Goal: Information Seeking & Learning: Check status

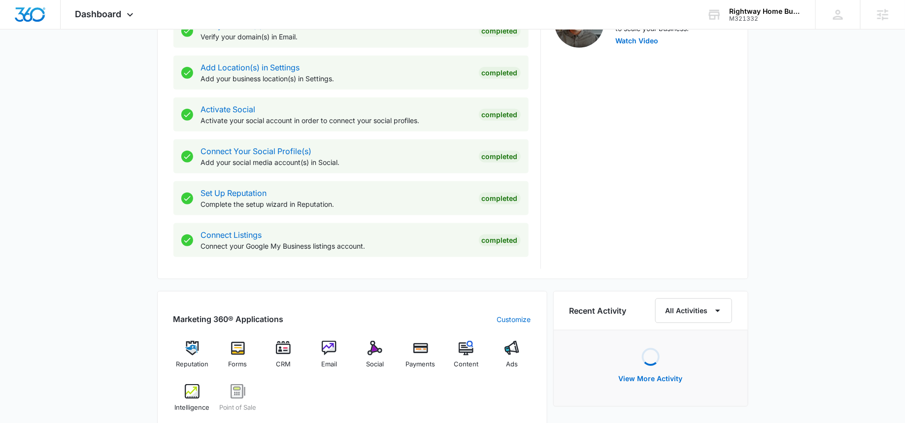
scroll to position [363, 0]
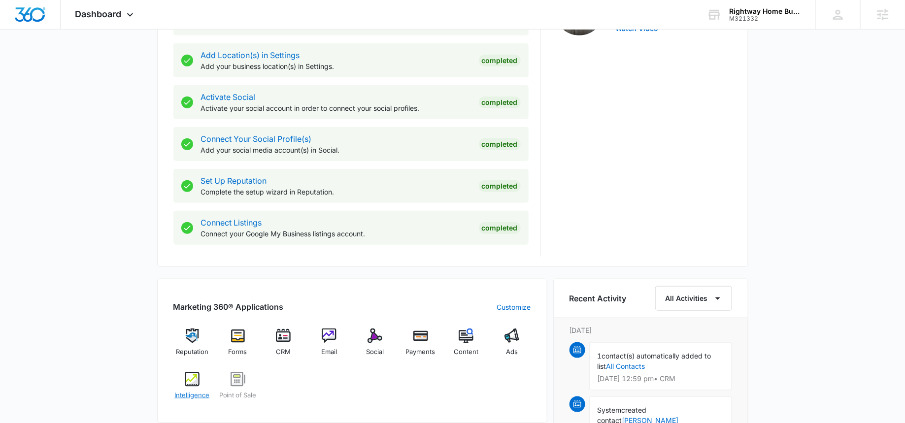
click at [202, 375] on div "Intelligence" at bounding box center [192, 389] width 38 height 35
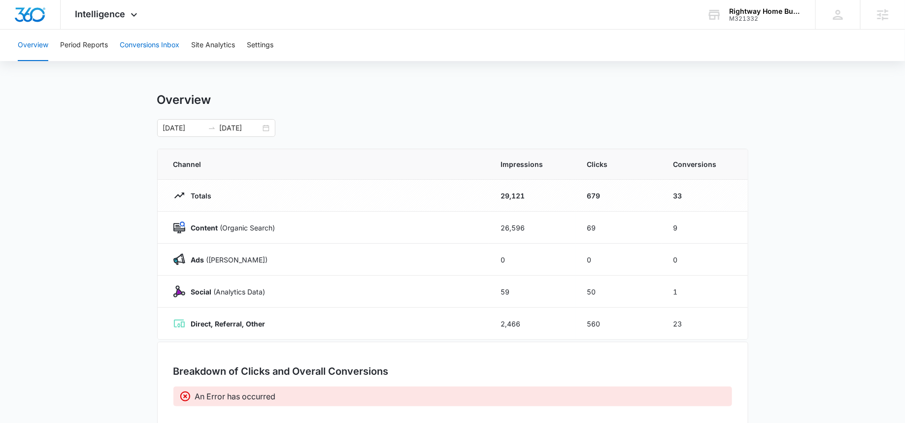
click at [143, 44] on button "Conversions Inbox" at bounding box center [150, 46] width 60 height 32
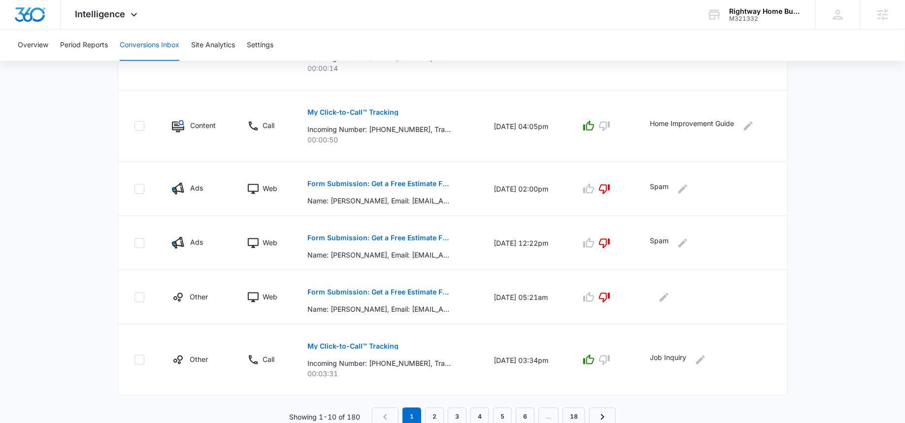
scroll to position [509, 0]
click at [435, 414] on link "2" at bounding box center [434, 416] width 19 height 19
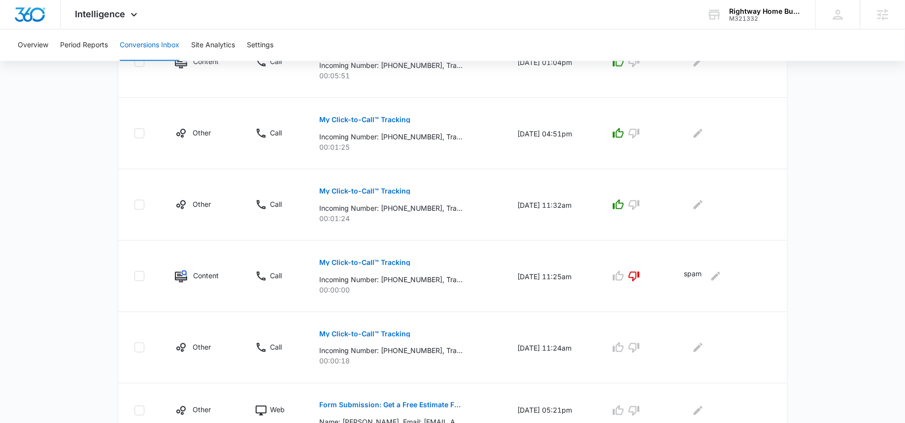
scroll to position [595, 0]
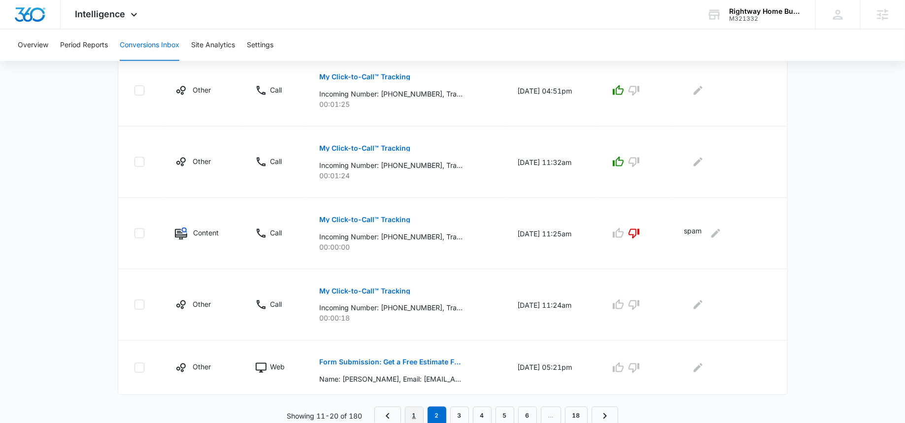
click at [418, 414] on link "1" at bounding box center [414, 416] width 19 height 19
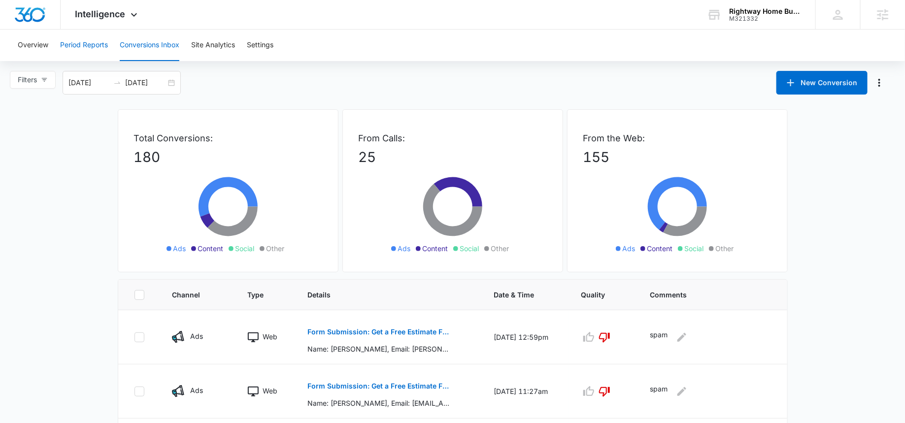
click at [95, 51] on button "Period Reports" at bounding box center [84, 46] width 48 height 32
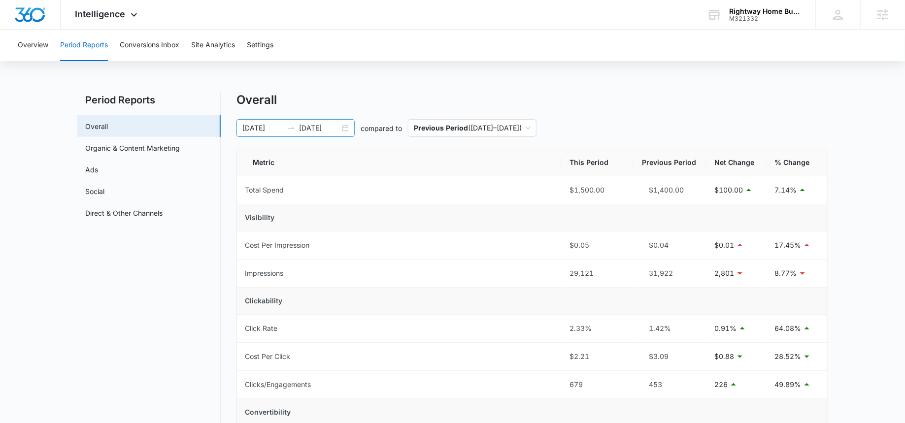
click at [309, 128] on input "[DATE]" at bounding box center [319, 128] width 41 height 11
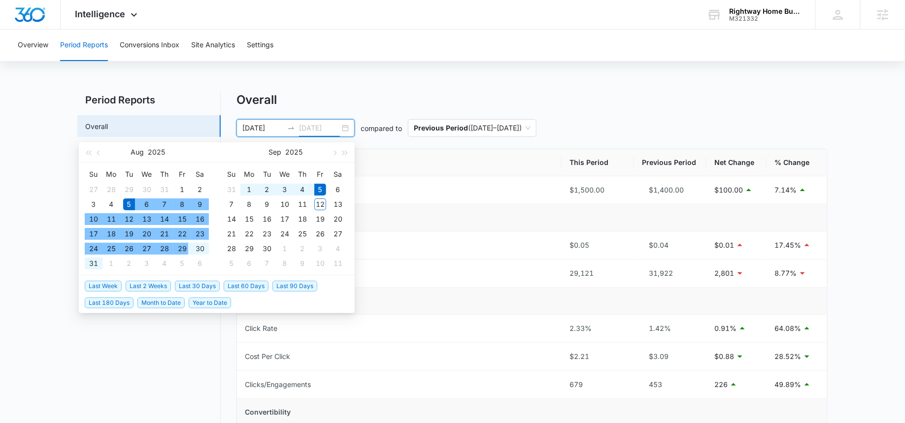
type input "[DATE]"
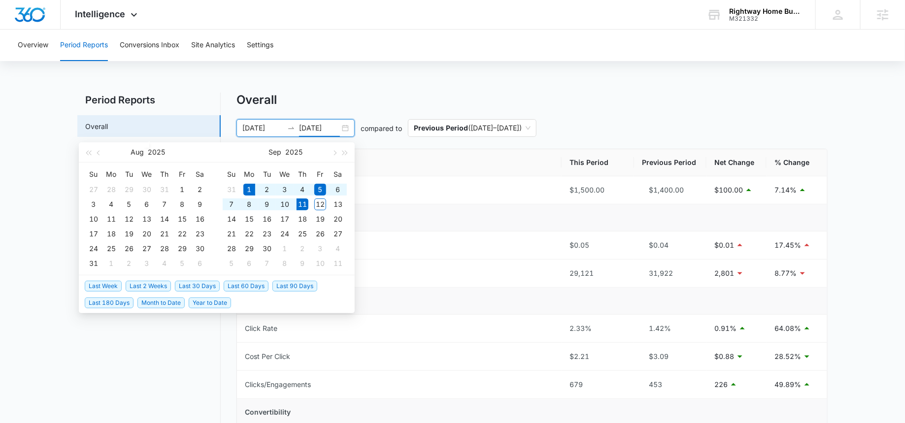
click at [159, 299] on span "Month to Date" at bounding box center [160, 303] width 47 height 11
type input "[DATE]"
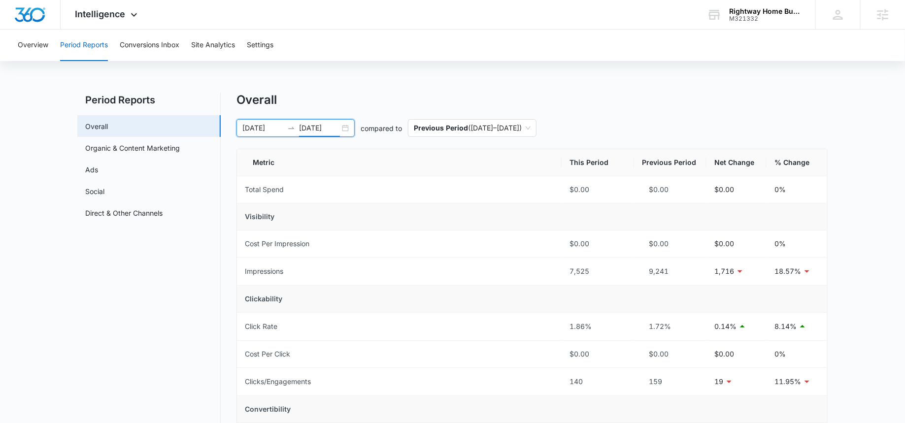
click at [322, 126] on input "[DATE]" at bounding box center [319, 128] width 41 height 11
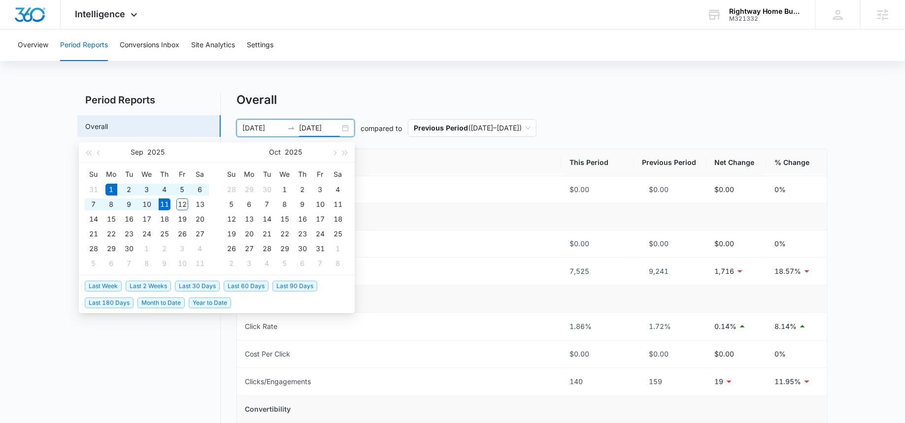
type input "[DATE]"
click at [196, 286] on span "Last 30 Days" at bounding box center [197, 286] width 45 height 11
type input "[DATE]"
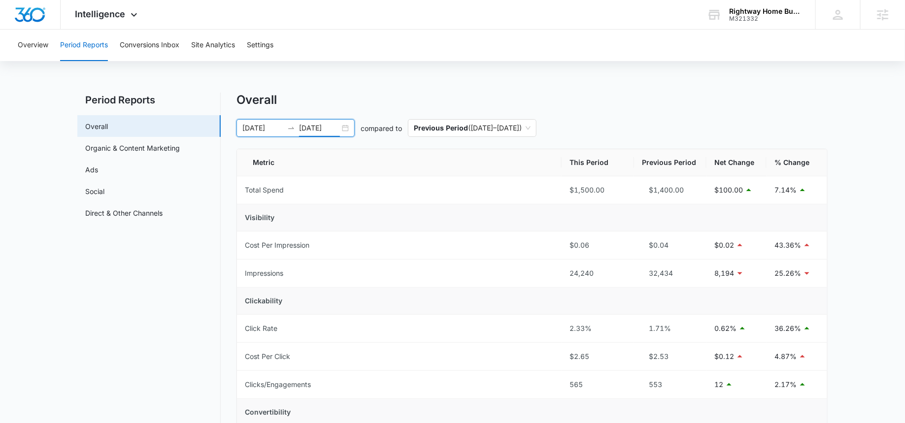
click at [320, 133] on input "[DATE]" at bounding box center [319, 128] width 41 height 11
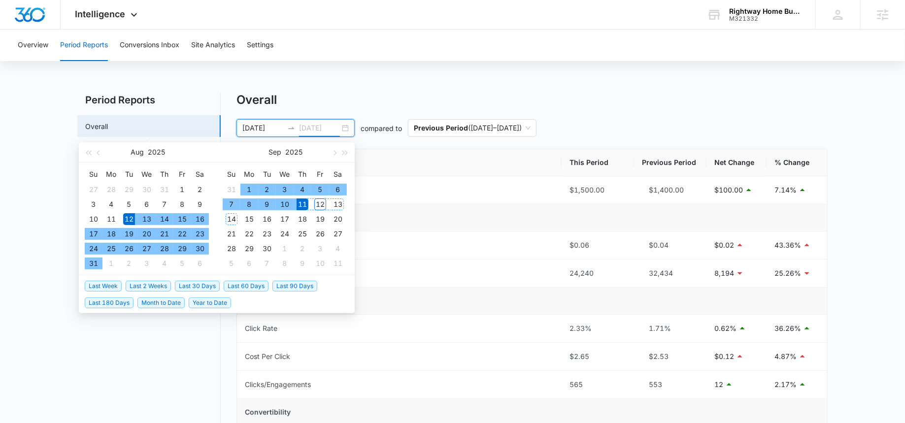
type input "[DATE]"
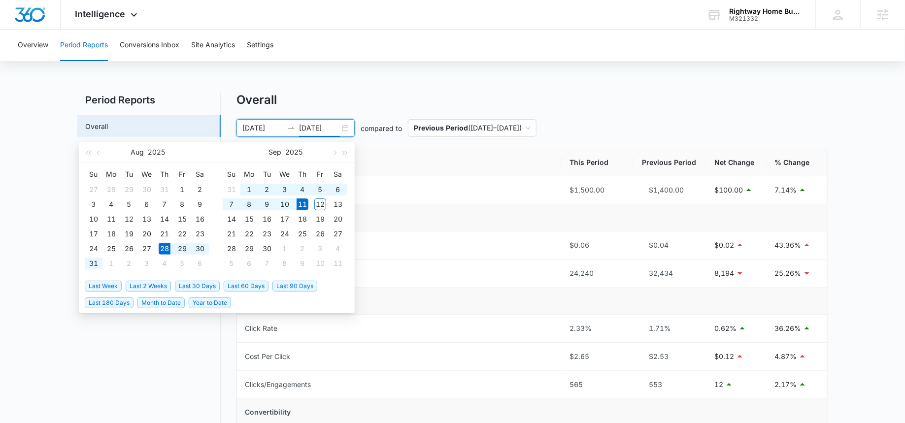
click at [165, 285] on span "Last 2 Weeks" at bounding box center [148, 286] width 45 height 11
type input "[DATE]"
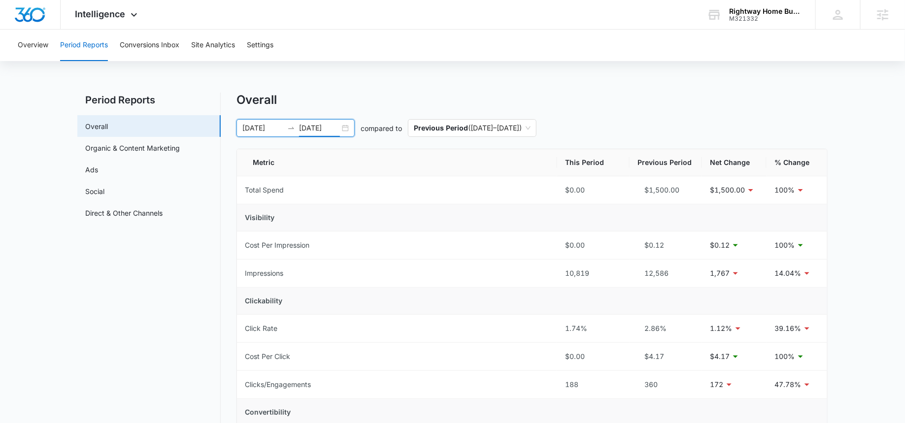
click at [319, 127] on input "[DATE]" at bounding box center [319, 128] width 41 height 11
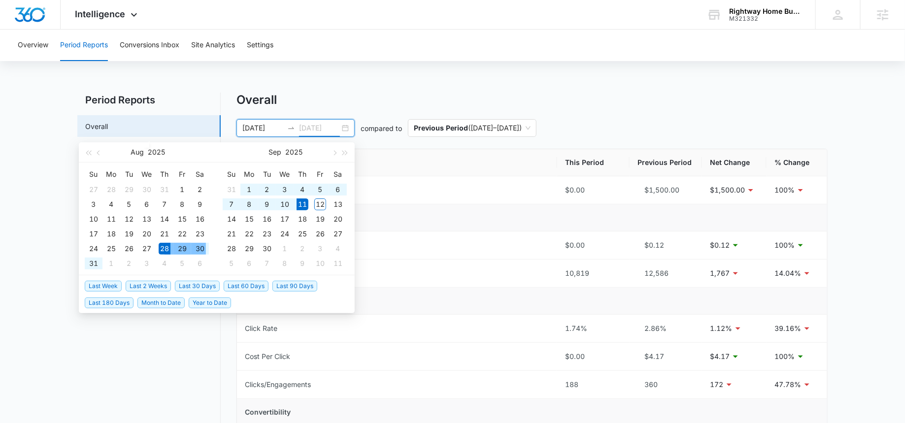
type input "[DATE]"
click at [163, 306] on span "Month to Date" at bounding box center [160, 303] width 47 height 11
type input "[DATE]"
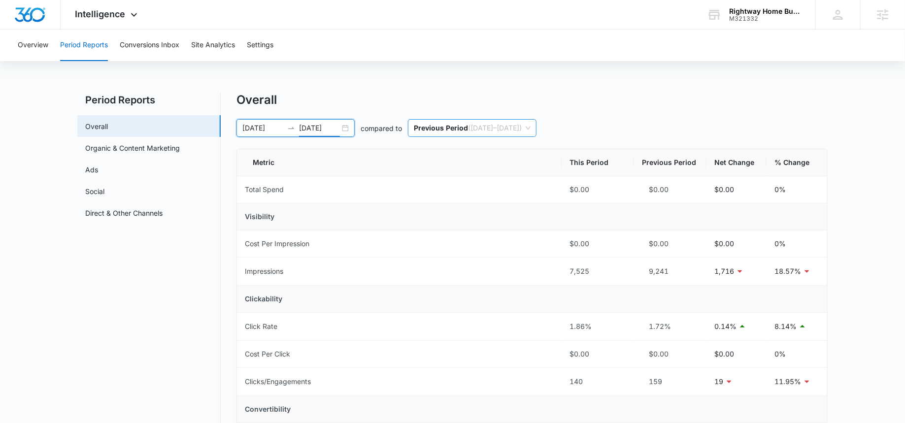
click at [475, 125] on span "Previous Period ( [DATE] – [DATE] )" at bounding box center [472, 128] width 117 height 17
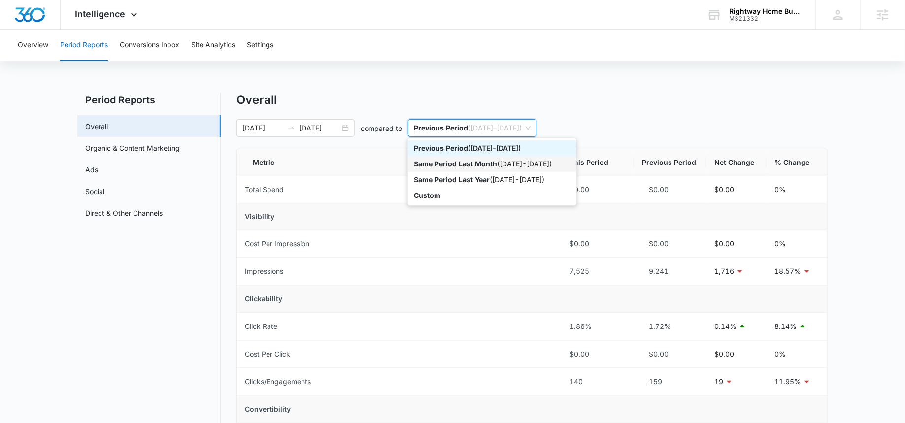
click at [472, 160] on p "Same Period Last Month" at bounding box center [455, 164] width 83 height 8
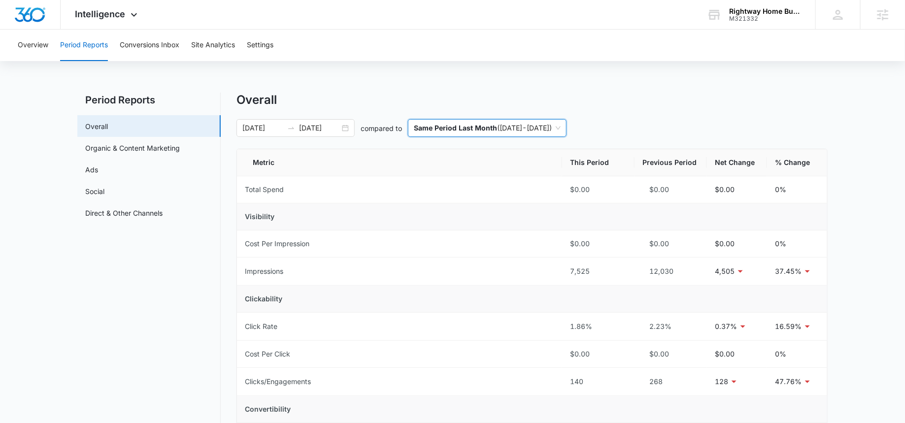
click at [494, 125] on p "Same Period Last Month" at bounding box center [455, 128] width 83 height 8
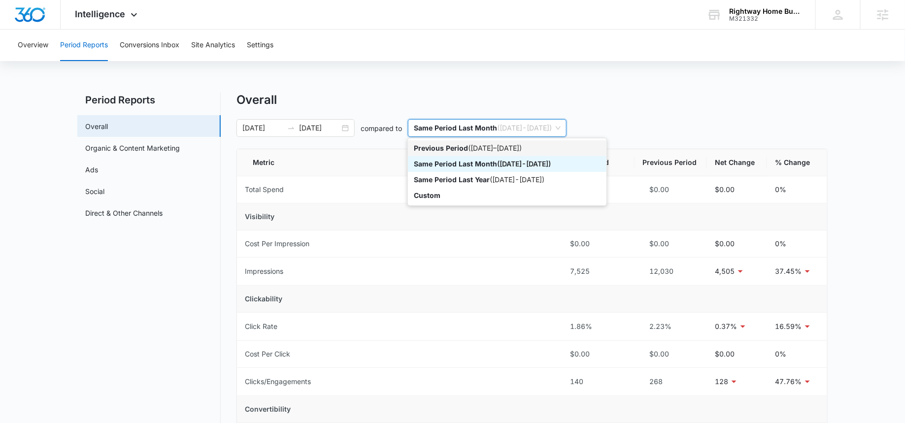
click at [486, 149] on div "Previous Period ( [DATE] – [DATE] )" at bounding box center [507, 148] width 187 height 11
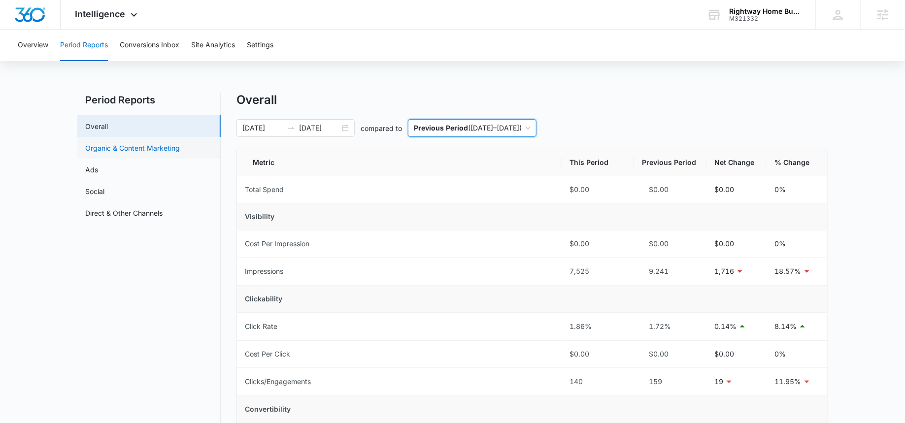
click at [180, 151] on link "Organic & Content Marketing" at bounding box center [132, 148] width 95 height 10
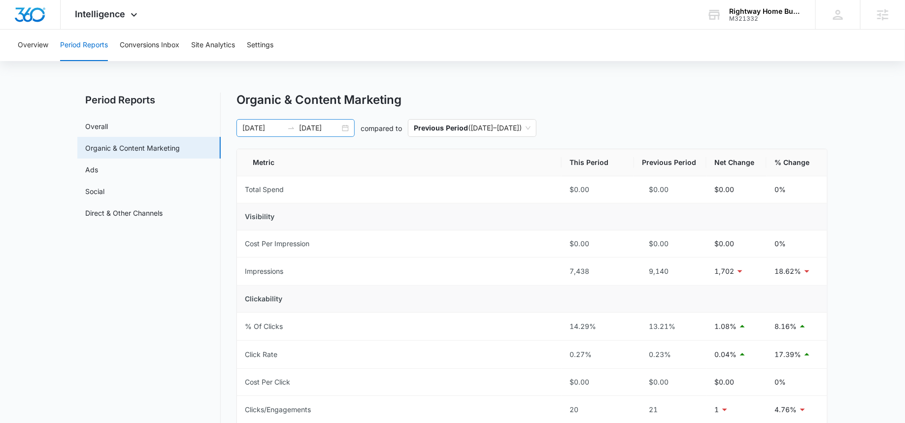
click at [313, 134] on div "[DATE] [DATE]" at bounding box center [295, 128] width 118 height 18
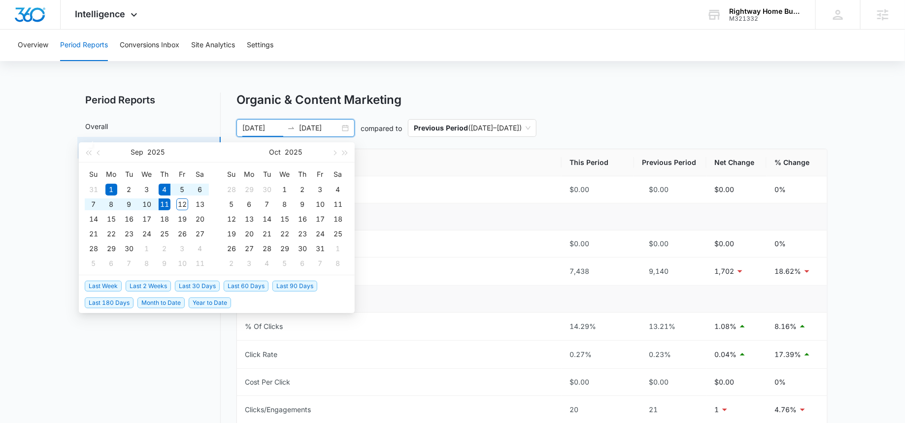
click at [114, 283] on span "Last Week" at bounding box center [103, 286] width 37 height 11
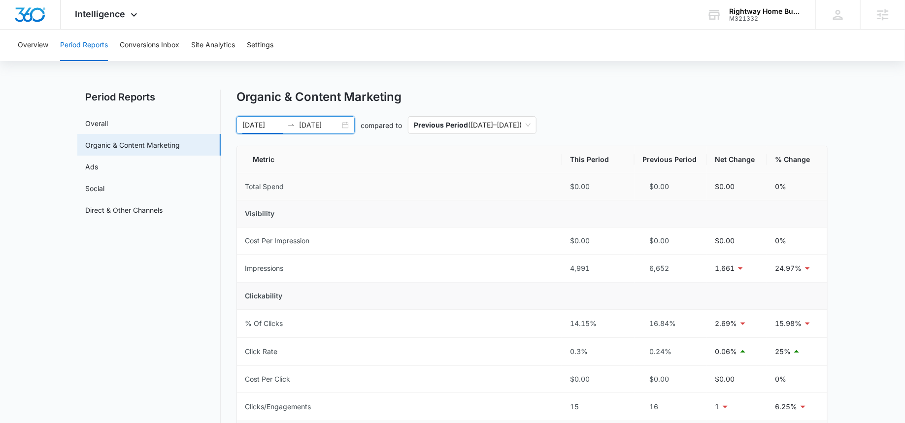
scroll to position [11, 0]
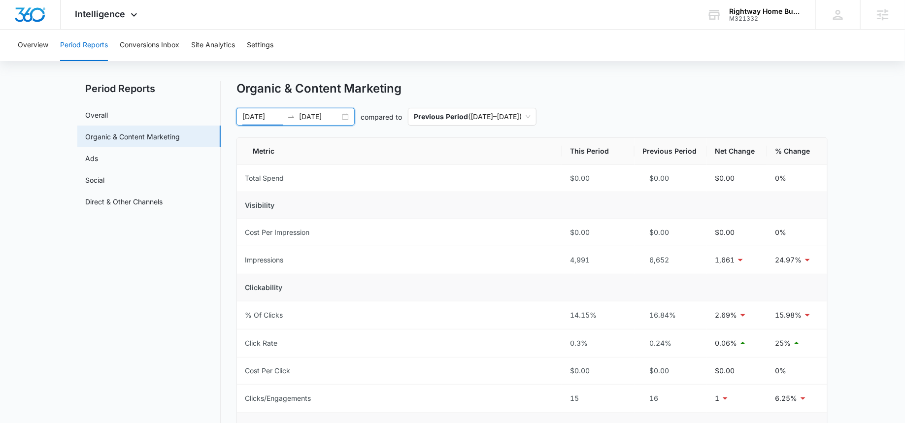
click at [320, 110] on div "[DATE] [DATE]" at bounding box center [295, 117] width 118 height 18
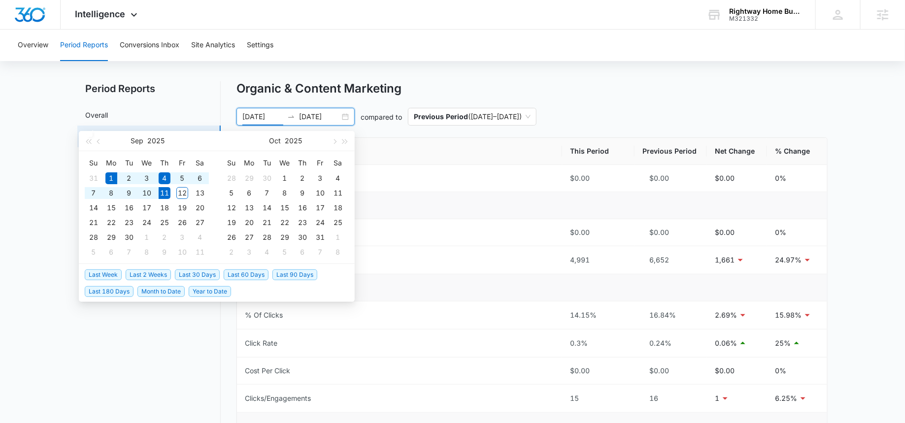
click at [151, 294] on span "Month to Date" at bounding box center [160, 291] width 47 height 11
type input "[DATE]"
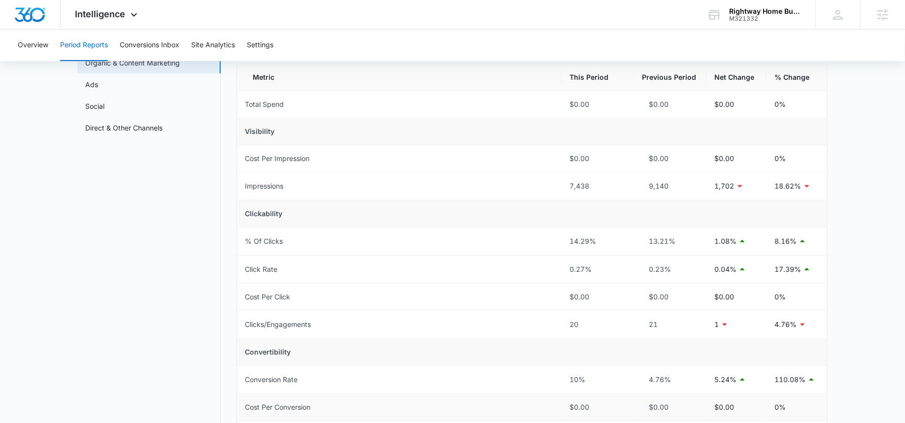
scroll to position [10, 0]
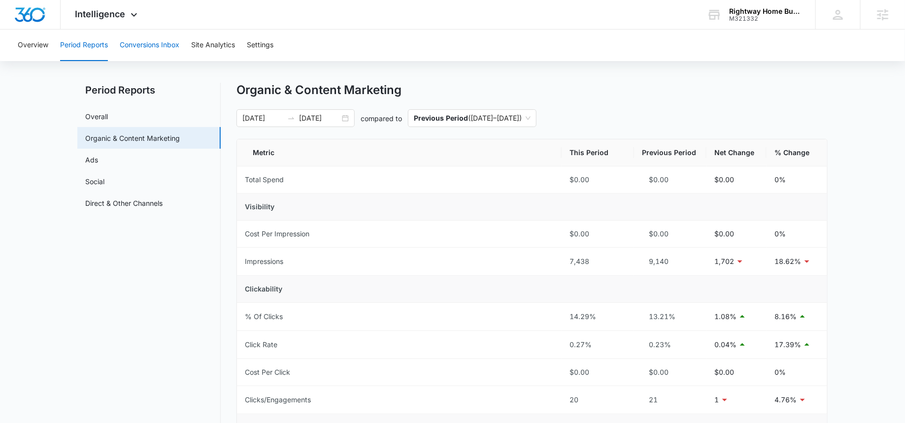
click at [157, 47] on button "Conversions Inbox" at bounding box center [150, 46] width 60 height 32
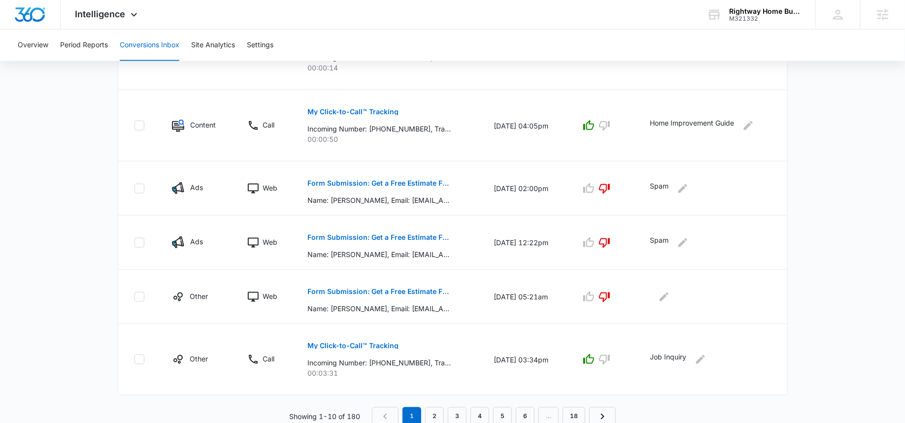
scroll to position [509, 0]
click at [438, 414] on link "2" at bounding box center [434, 416] width 19 height 19
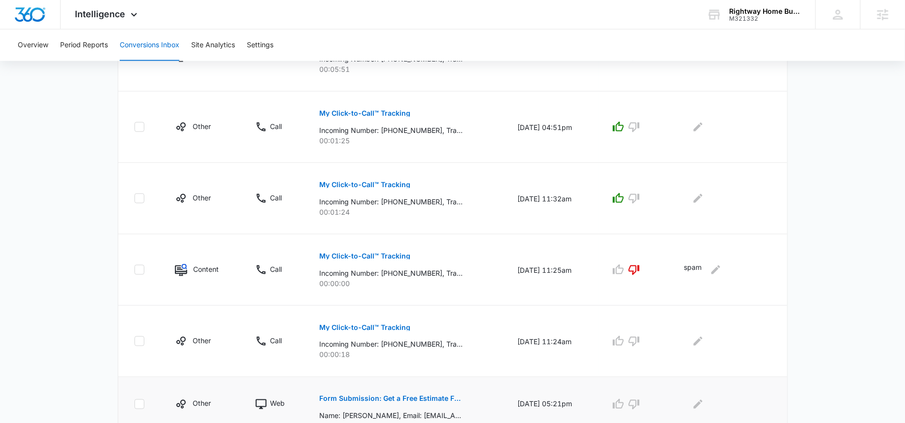
scroll to position [595, 0]
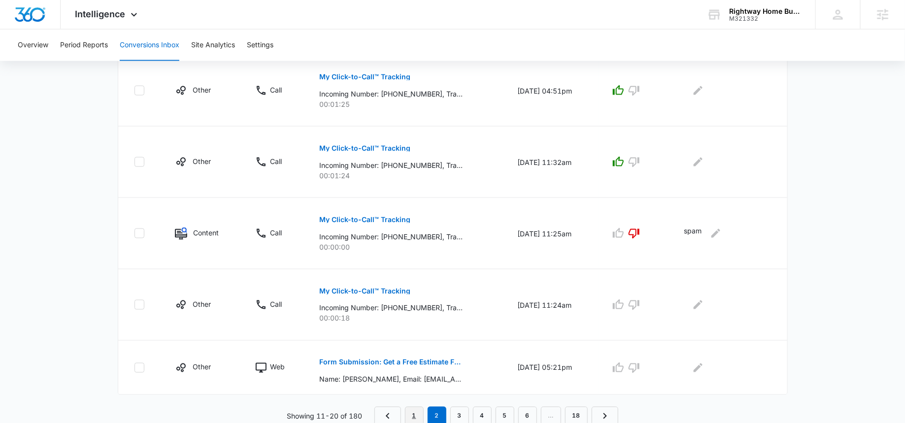
click at [417, 413] on link "1" at bounding box center [414, 416] width 19 height 19
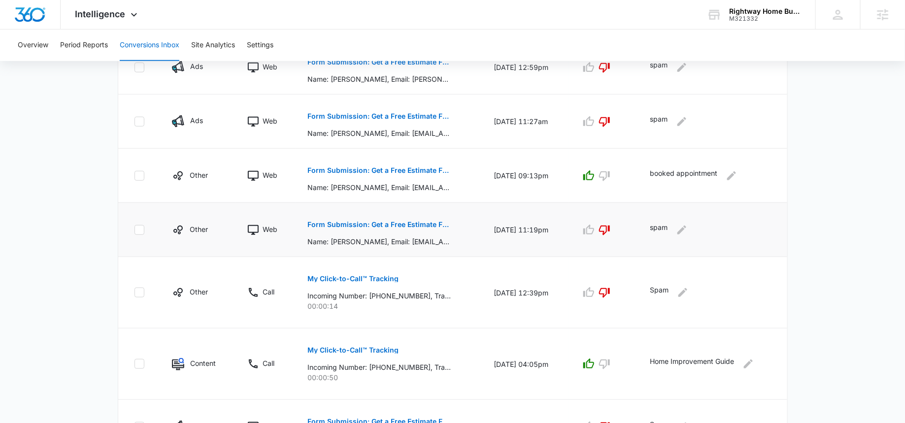
scroll to position [0, 0]
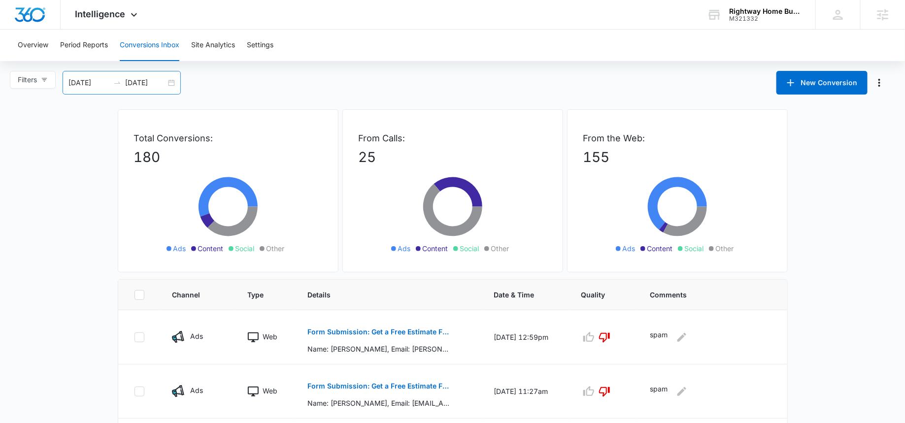
click at [96, 89] on div "[DATE] [DATE]" at bounding box center [122, 83] width 118 height 24
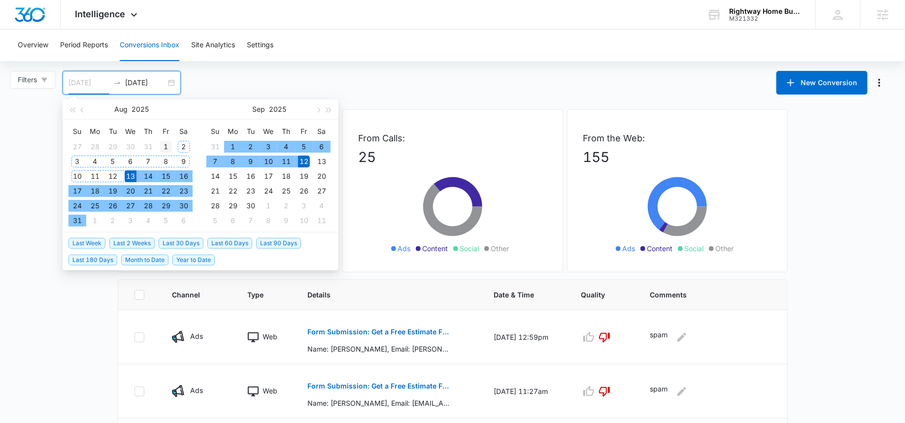
type input "[DATE]"
click at [166, 146] on div "1" at bounding box center [166, 147] width 12 height 12
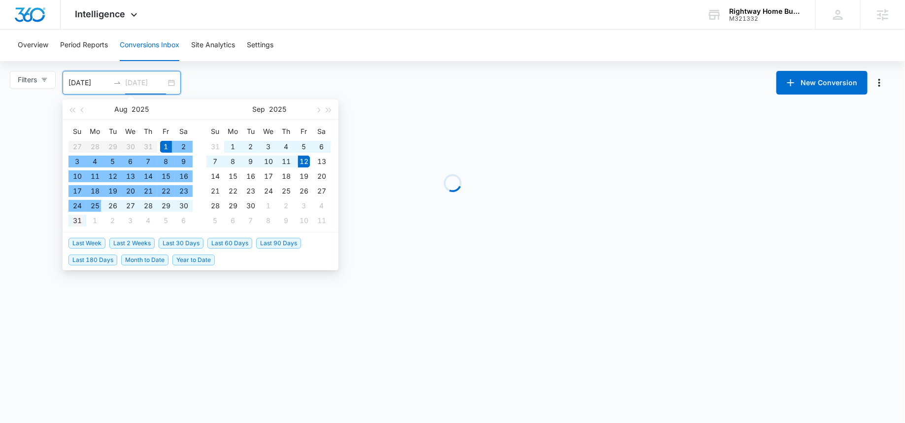
type input "[DATE]"
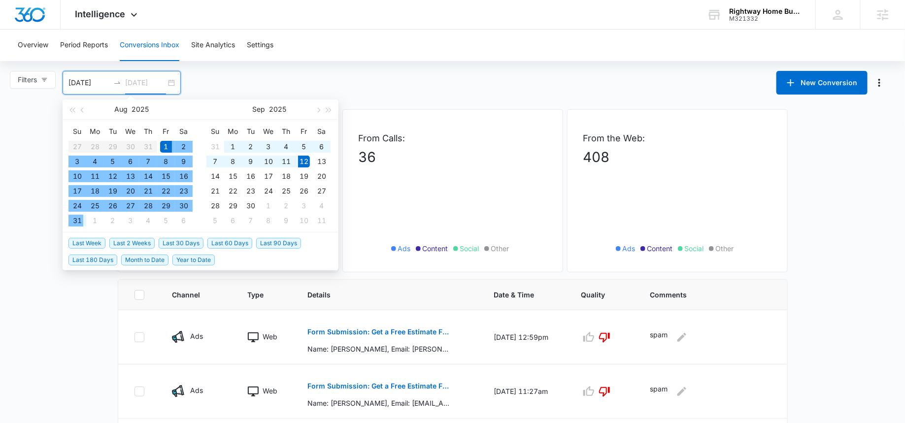
click at [79, 216] on div "31" at bounding box center [77, 221] width 12 height 12
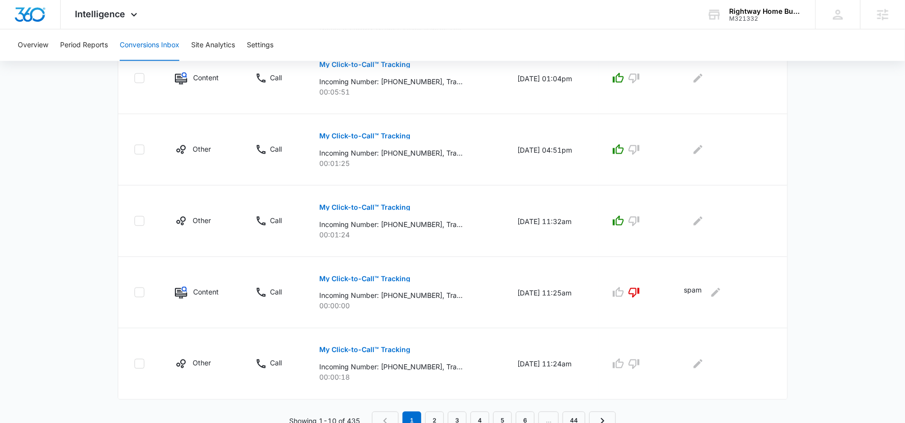
scroll to position [612, 0]
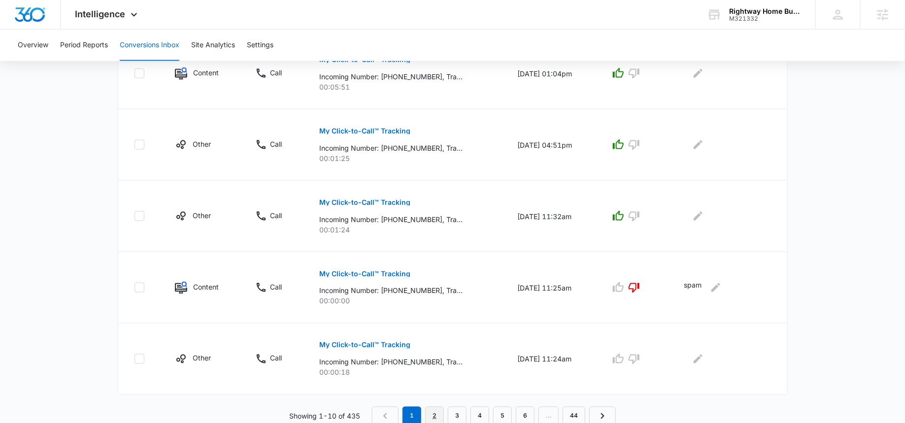
click at [438, 414] on link "2" at bounding box center [434, 416] width 19 height 19
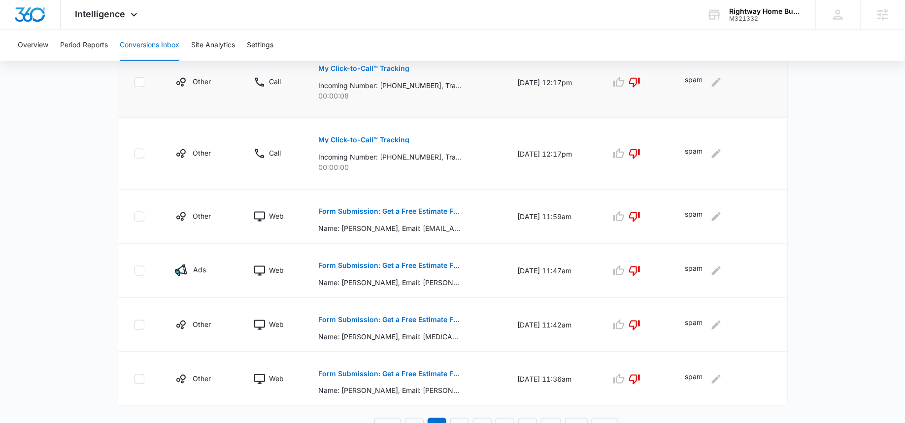
scroll to position [526, 0]
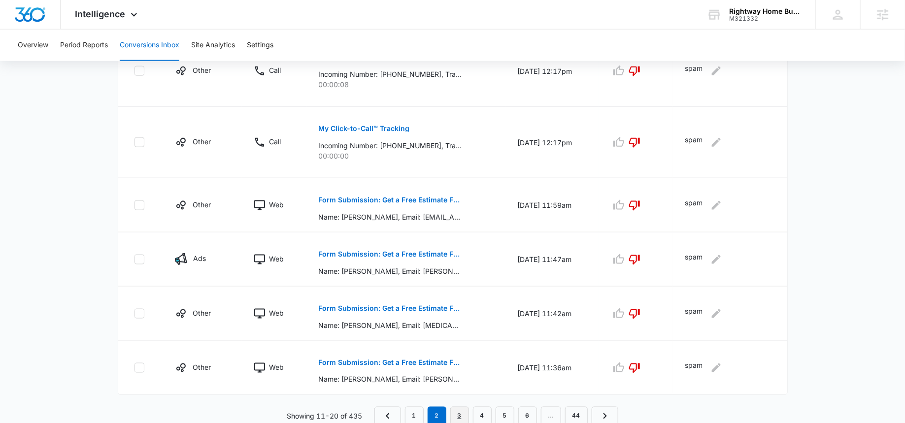
click at [456, 413] on link "3" at bounding box center [459, 416] width 19 height 19
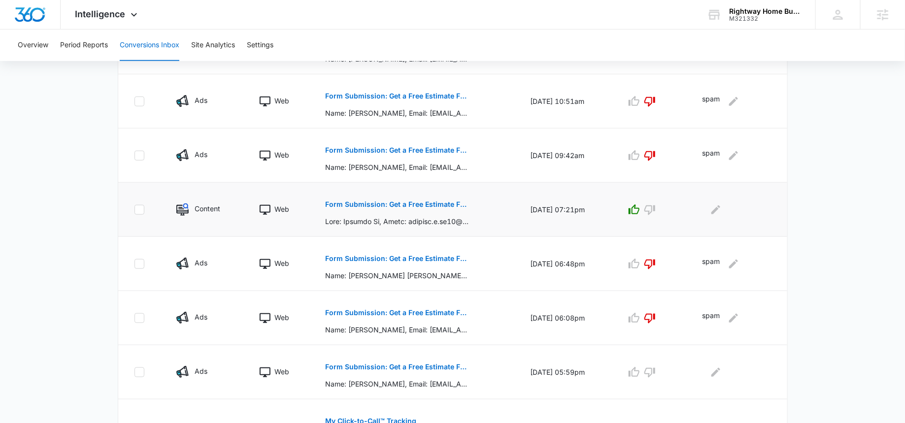
scroll to position [474, 0]
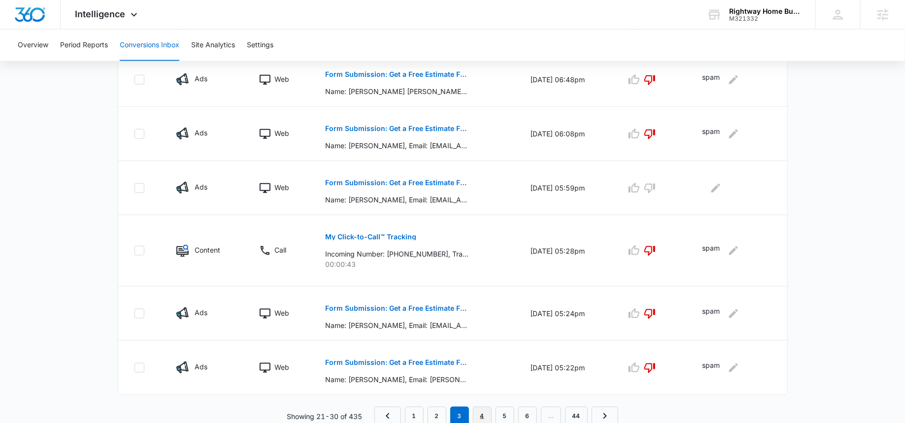
click at [479, 412] on link "4" at bounding box center [482, 416] width 19 height 19
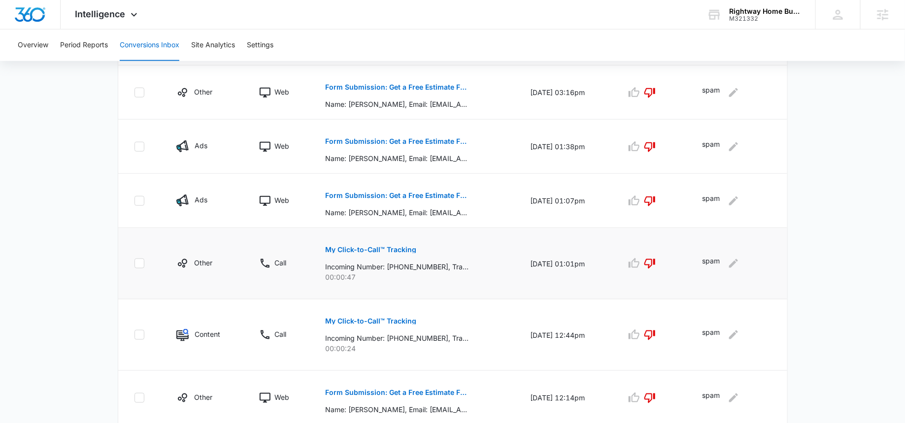
scroll to position [509, 0]
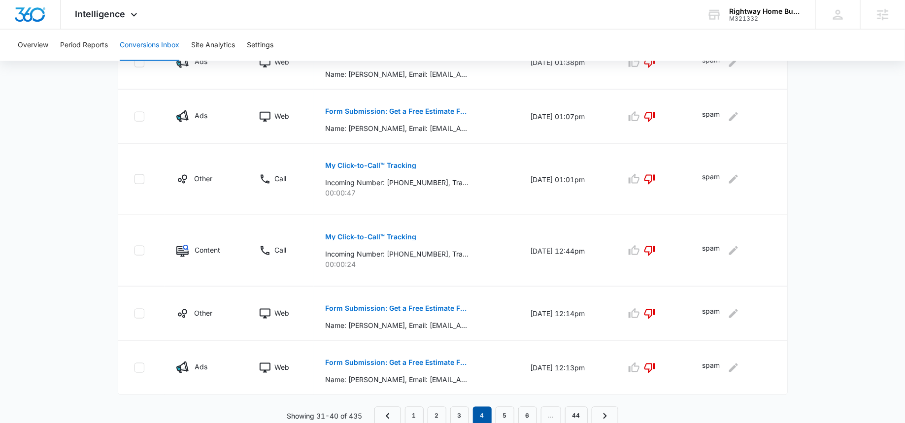
click at [492, 416] on em "4" at bounding box center [482, 416] width 19 height 19
click at [502, 416] on link "5" at bounding box center [505, 416] width 19 height 19
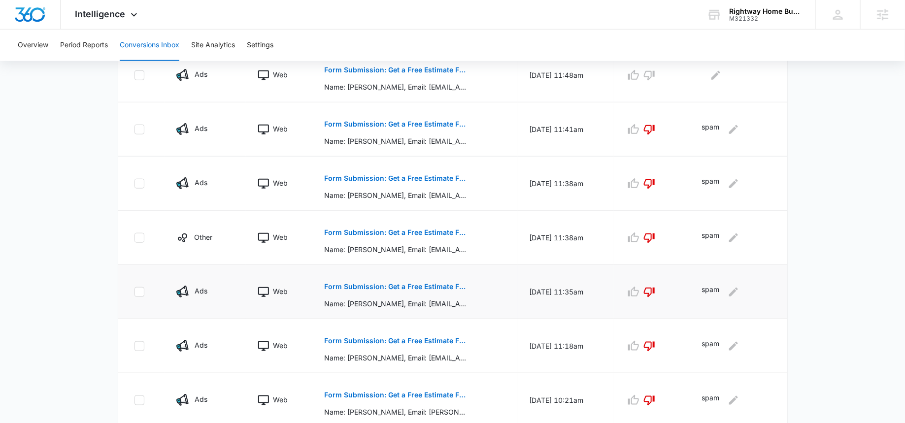
scroll to position [457, 0]
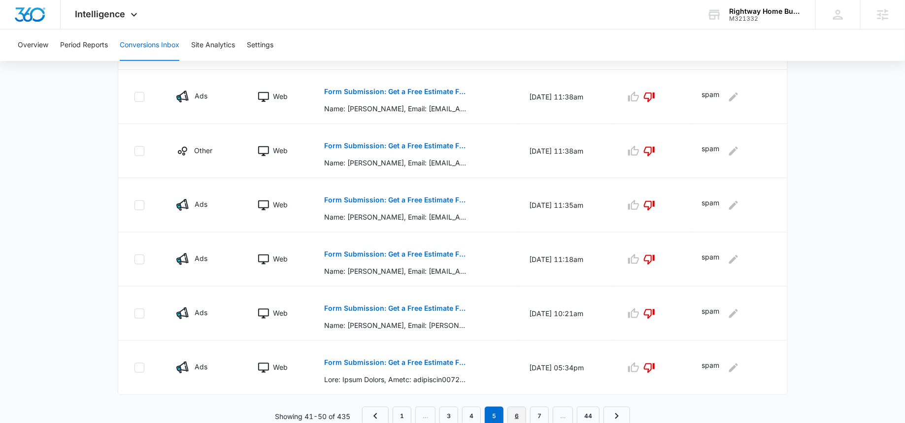
click at [520, 414] on link "6" at bounding box center [516, 416] width 19 height 19
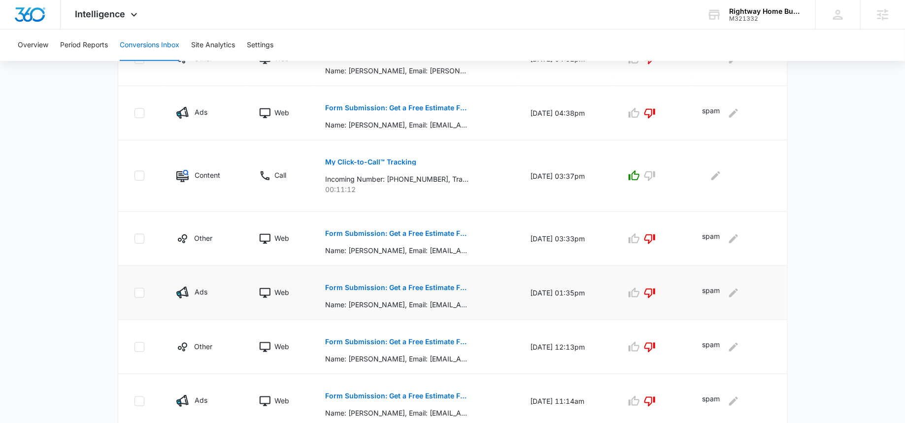
scroll to position [474, 0]
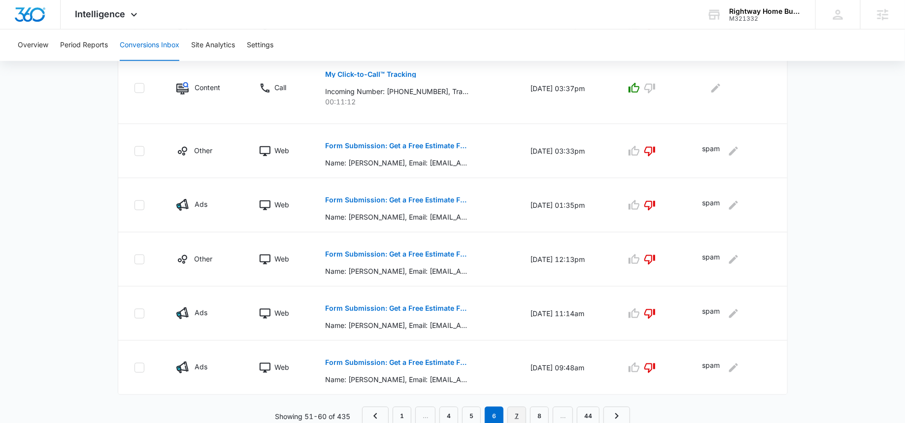
click at [520, 416] on link "7" at bounding box center [516, 416] width 19 height 19
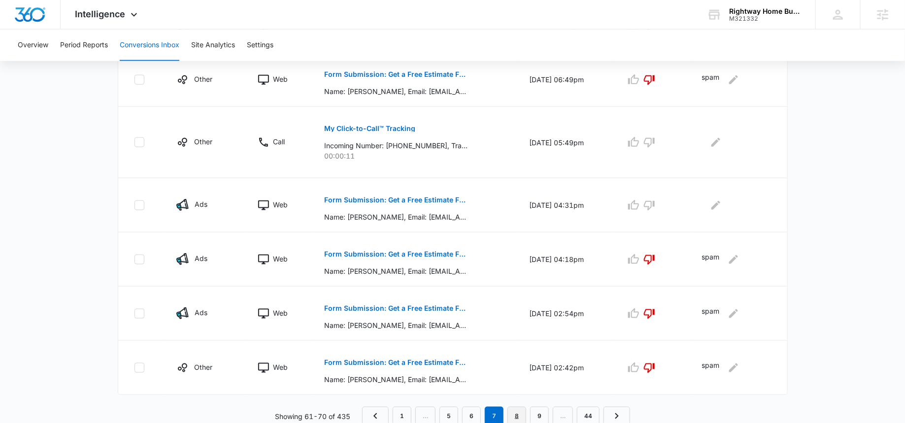
click at [519, 413] on link "8" at bounding box center [516, 416] width 19 height 19
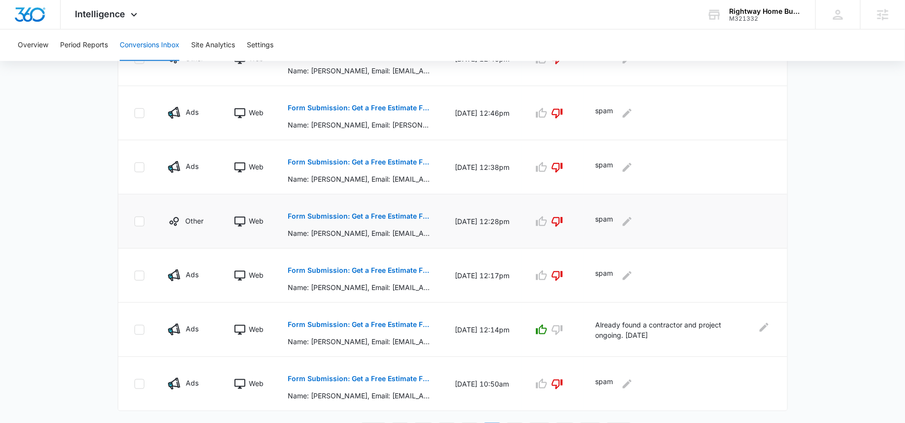
scroll to position [457, 0]
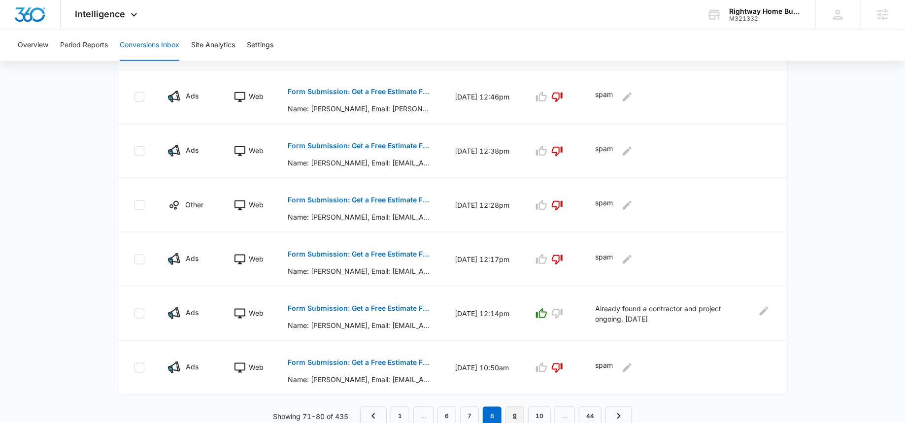
click at [516, 414] on link "9" at bounding box center [514, 416] width 19 height 19
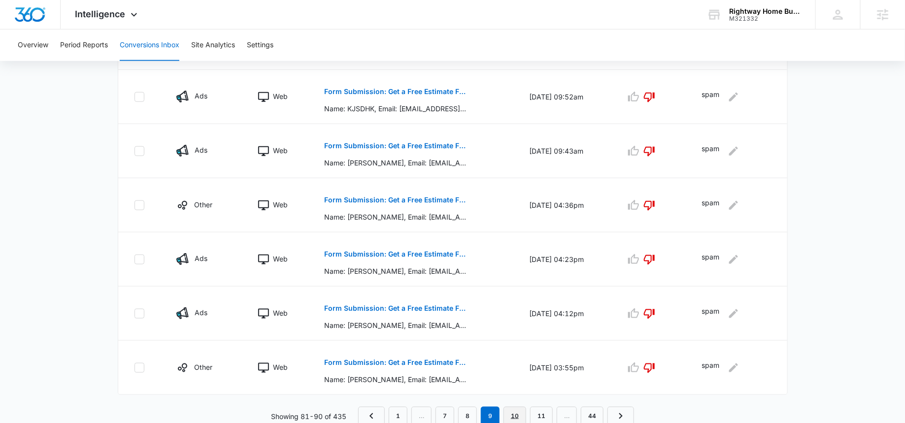
click at [514, 413] on link "10" at bounding box center [514, 416] width 23 height 19
click at [524, 415] on link "11" at bounding box center [519, 416] width 23 height 19
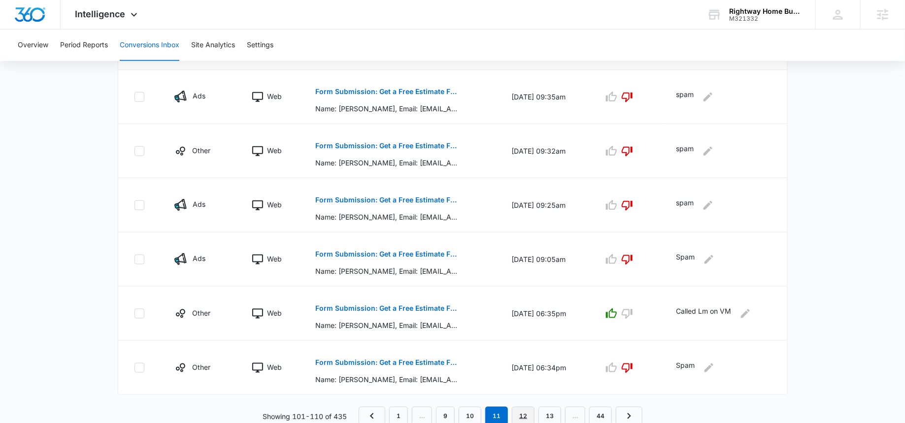
click at [523, 414] on link "12" at bounding box center [523, 416] width 23 height 19
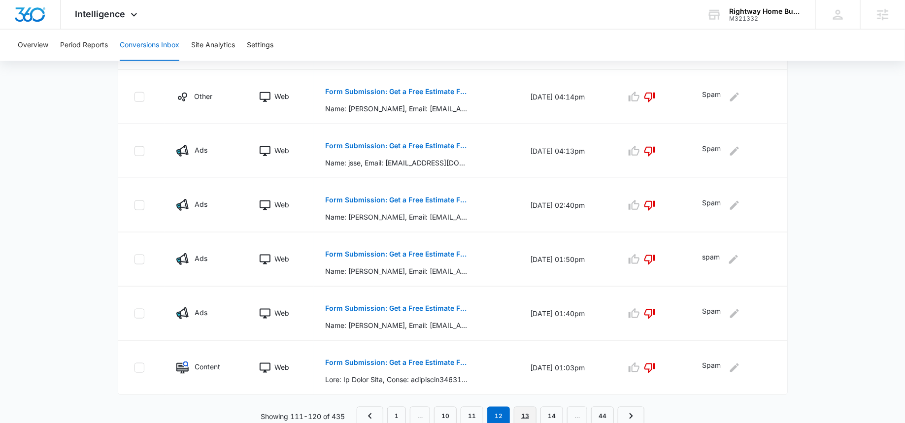
click at [525, 409] on link "13" at bounding box center [525, 416] width 23 height 19
click at [524, 410] on link "14" at bounding box center [525, 416] width 23 height 19
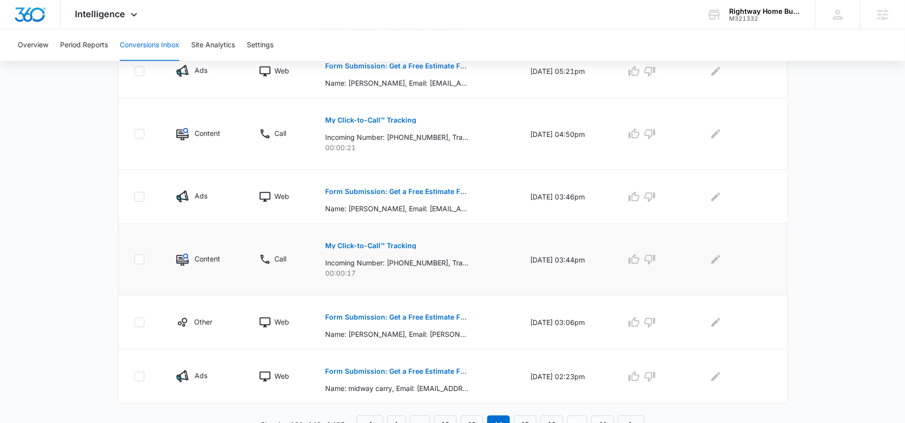
scroll to position [0, 0]
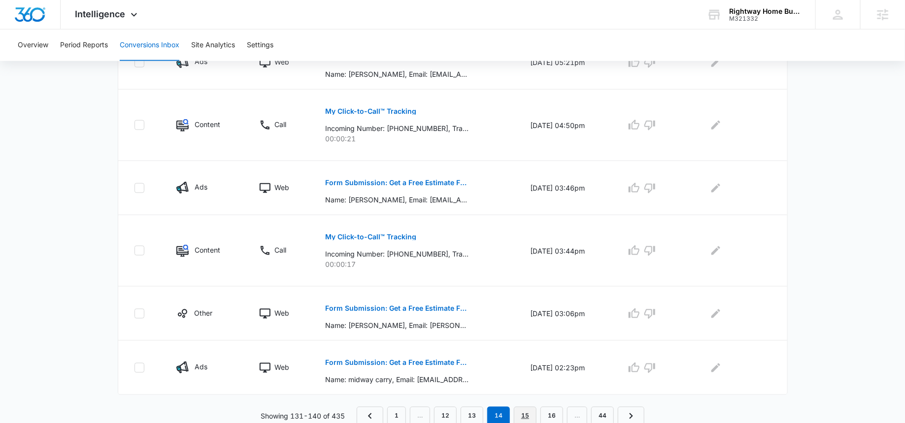
click at [528, 412] on link "15" at bounding box center [525, 416] width 23 height 19
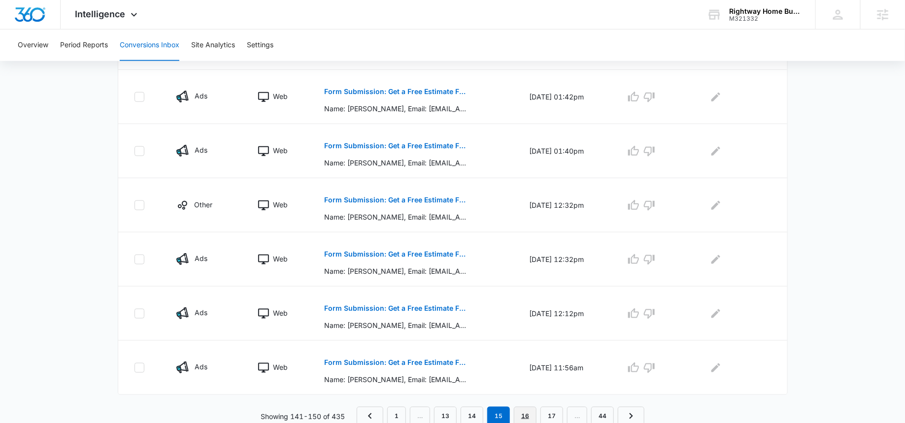
click at [529, 414] on link "16" at bounding box center [525, 416] width 23 height 19
click at [530, 417] on link "17" at bounding box center [525, 416] width 23 height 19
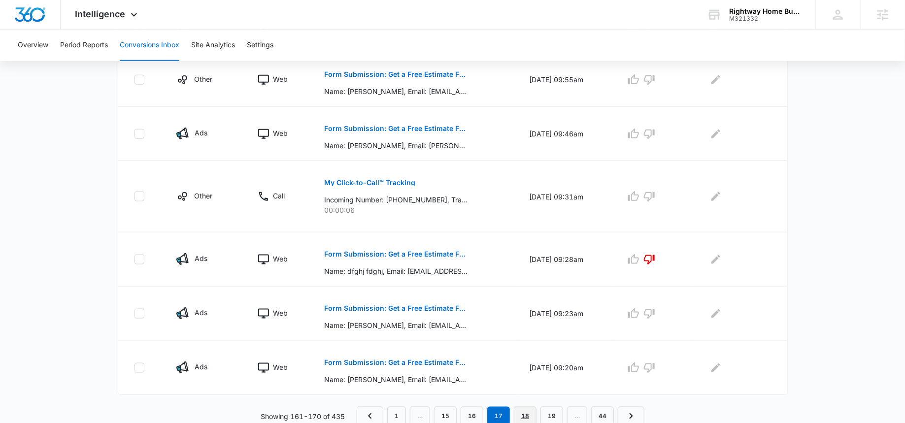
click at [524, 412] on link "18" at bounding box center [525, 416] width 23 height 19
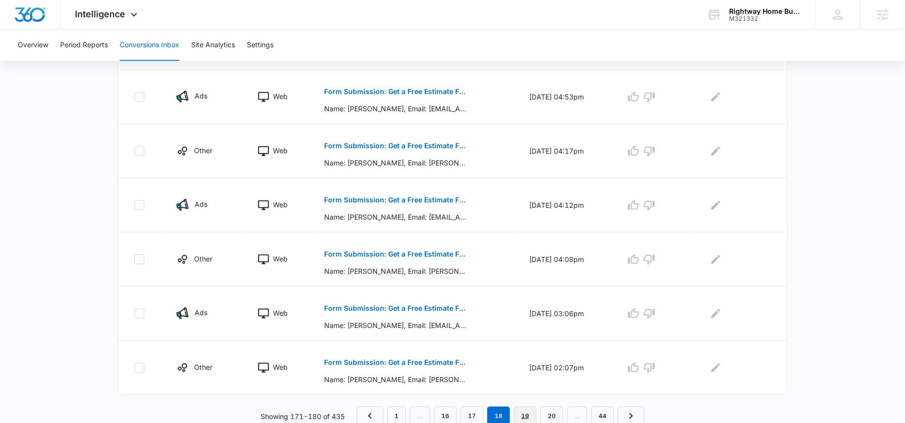
click at [522, 417] on link "19" at bounding box center [525, 416] width 23 height 19
click at [525, 413] on link "20" at bounding box center [525, 416] width 23 height 19
click at [526, 416] on link "21" at bounding box center [525, 416] width 23 height 19
click at [523, 410] on link "22" at bounding box center [525, 416] width 23 height 19
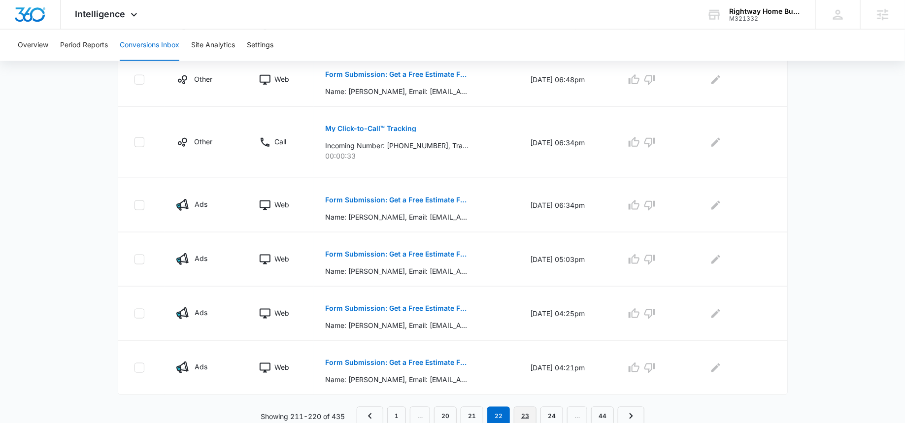
click at [527, 414] on link "23" at bounding box center [525, 416] width 23 height 19
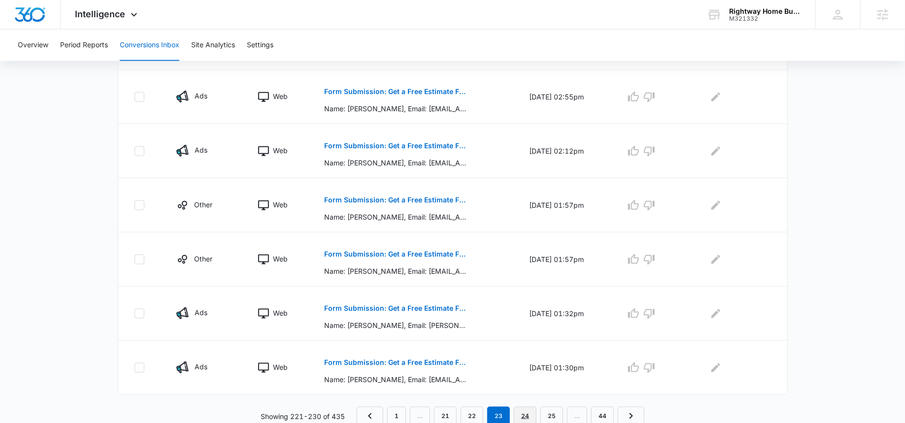
click at [520, 411] on link "24" at bounding box center [525, 416] width 23 height 19
click at [526, 415] on link "25" at bounding box center [525, 416] width 23 height 19
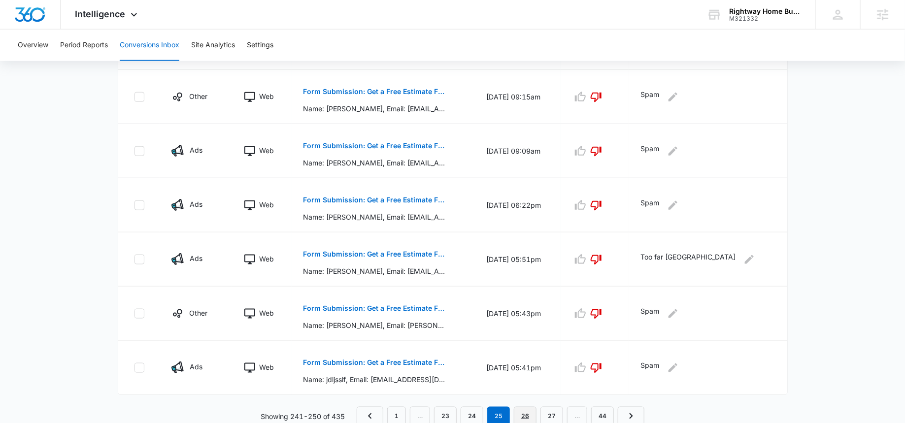
click at [528, 415] on link "26" at bounding box center [525, 416] width 23 height 19
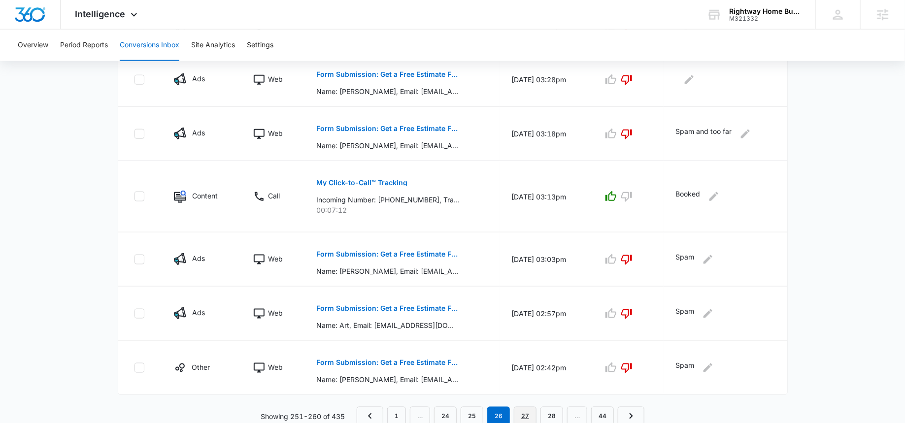
click at [527, 409] on link "27" at bounding box center [525, 416] width 23 height 19
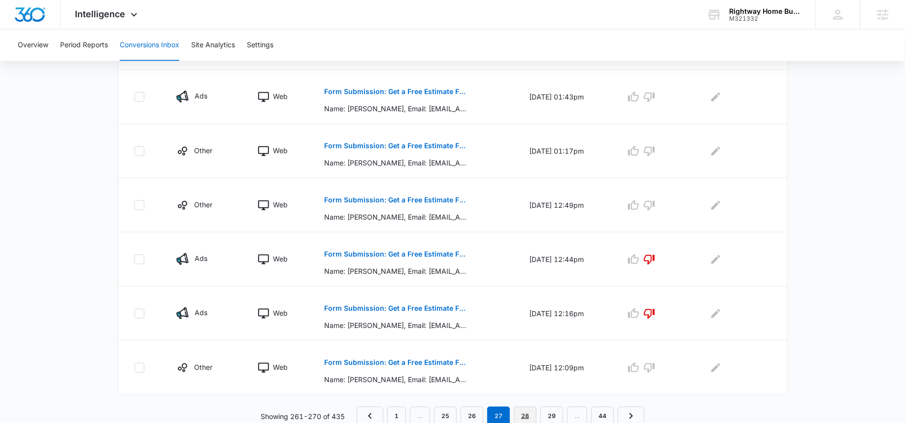
click at [525, 412] on link "28" at bounding box center [525, 416] width 23 height 19
click at [525, 412] on link "29" at bounding box center [525, 416] width 23 height 19
click at [524, 417] on link "30" at bounding box center [525, 416] width 23 height 19
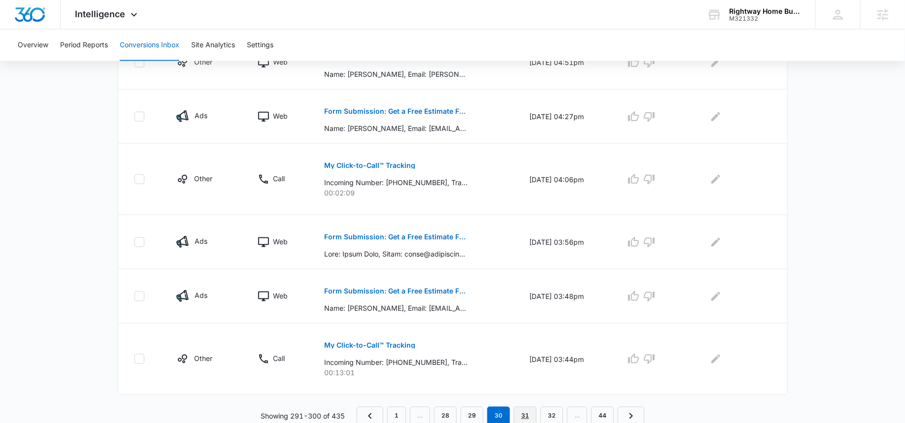
click at [525, 408] on link "31" at bounding box center [525, 416] width 23 height 19
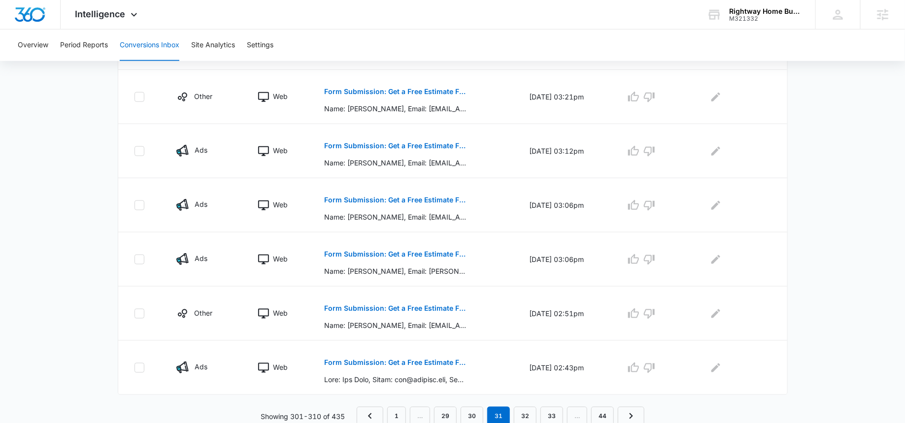
click at [512, 419] on nav "1 … 29 30 31 32 33 … 44" at bounding box center [501, 416] width 288 height 19
click at [512, 418] on nav "1 … 29 30 31 32 33 … 44" at bounding box center [501, 416] width 288 height 19
click at [527, 409] on link "32" at bounding box center [525, 416] width 23 height 19
click at [525, 412] on link "33" at bounding box center [525, 416] width 23 height 19
click at [524, 415] on link "34" at bounding box center [525, 416] width 23 height 19
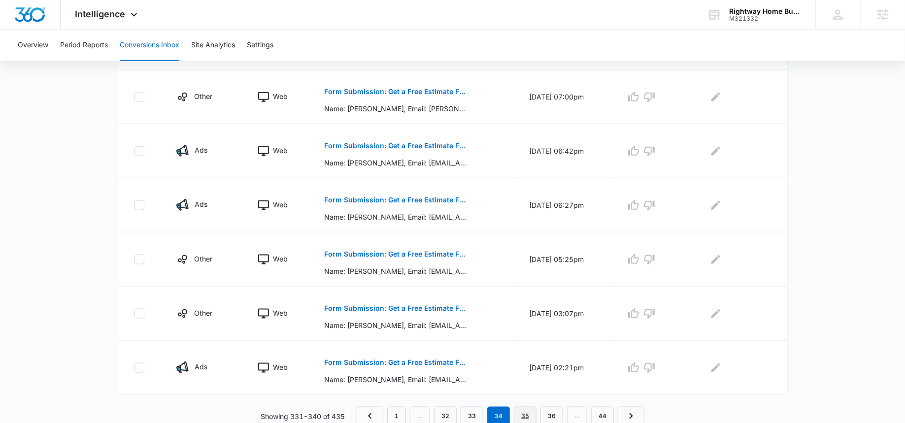
click at [529, 411] on link "35" at bounding box center [525, 416] width 23 height 19
click at [526, 414] on link "36" at bounding box center [525, 416] width 23 height 19
click at [523, 415] on link "37" at bounding box center [525, 416] width 23 height 19
click at [526, 413] on link "38" at bounding box center [525, 416] width 23 height 19
click at [527, 403] on div "Channel Type Details Date & Time Quality Comments Ads Web Form Submission: Get …" at bounding box center [453, 124] width 670 height 604
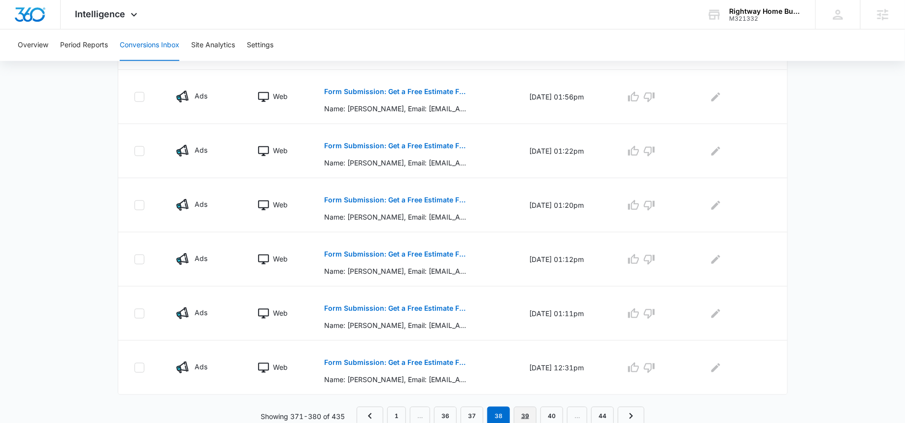
click at [527, 414] on link "39" at bounding box center [525, 416] width 23 height 19
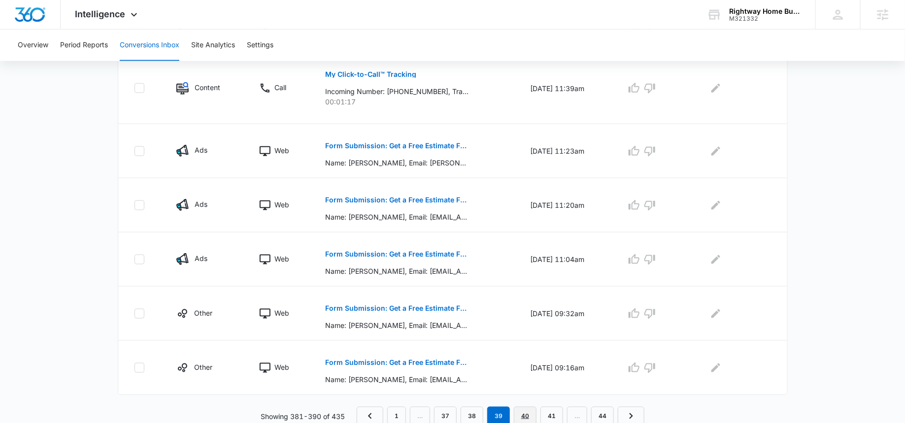
click at [527, 414] on link "40" at bounding box center [525, 416] width 23 height 19
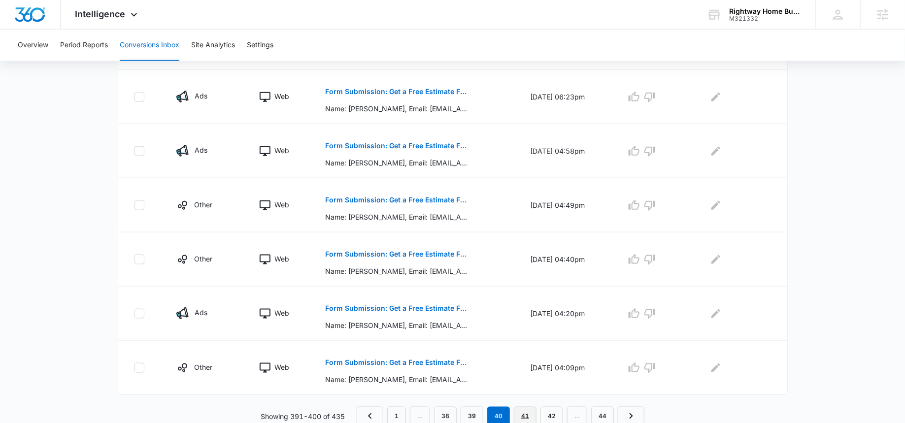
click at [526, 411] on link "41" at bounding box center [525, 416] width 23 height 19
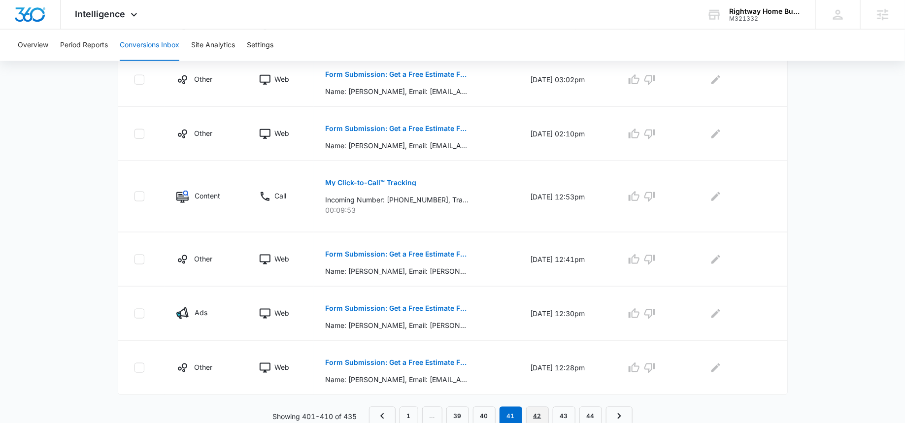
click at [529, 415] on link "42" at bounding box center [537, 416] width 23 height 19
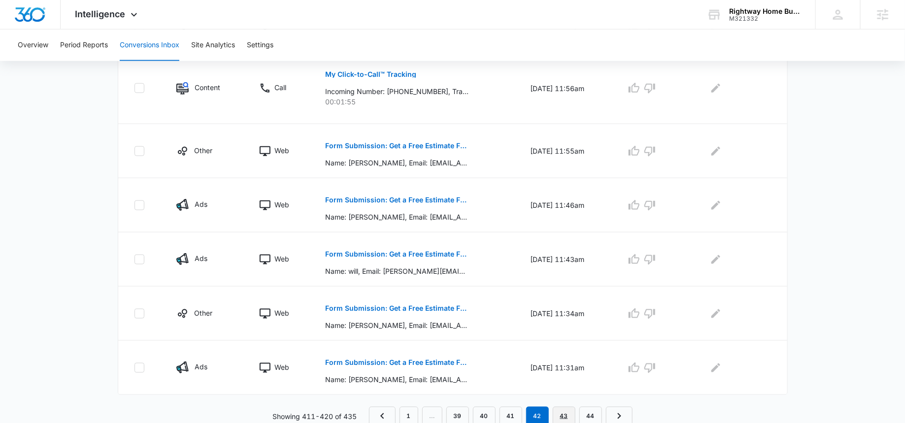
click at [561, 407] on link "43" at bounding box center [564, 416] width 23 height 19
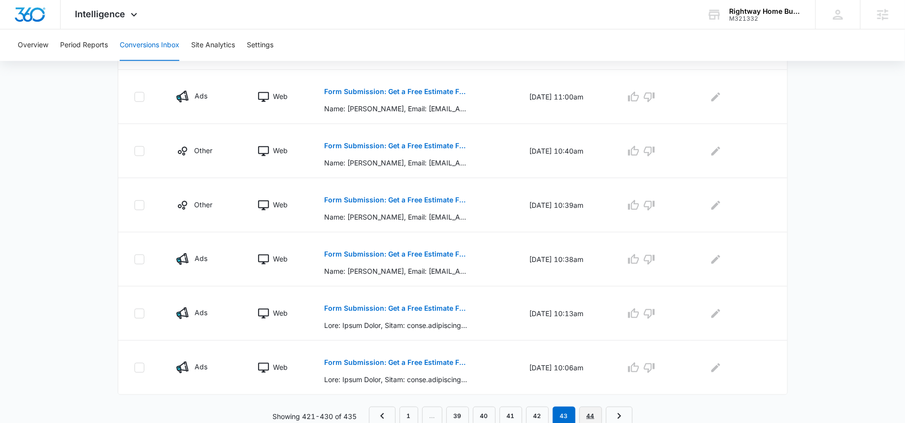
click at [586, 411] on link "44" at bounding box center [590, 416] width 23 height 19
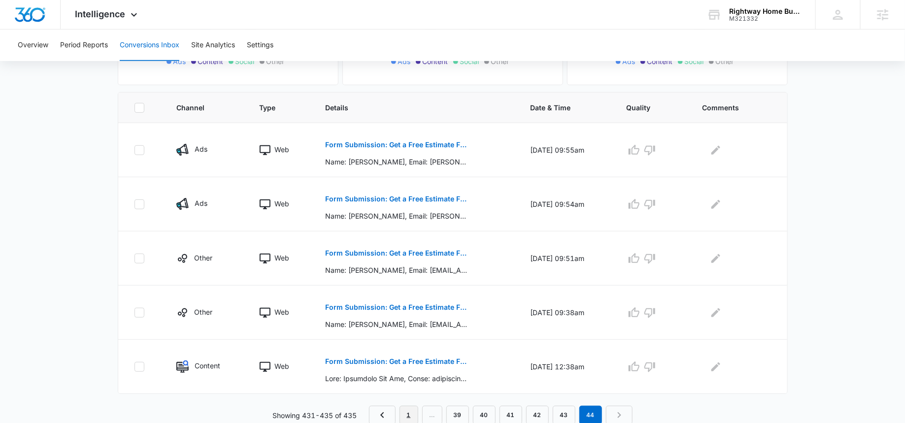
click at [413, 409] on link "1" at bounding box center [409, 415] width 19 height 19
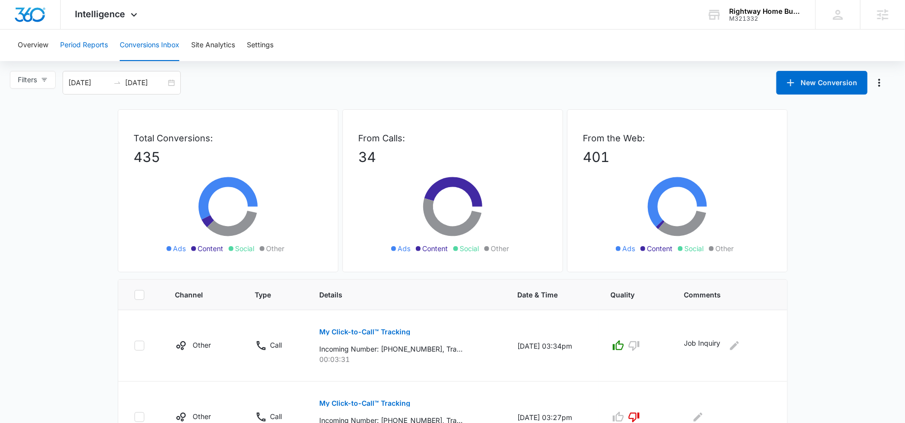
click at [91, 40] on button "Period Reports" at bounding box center [84, 46] width 48 height 32
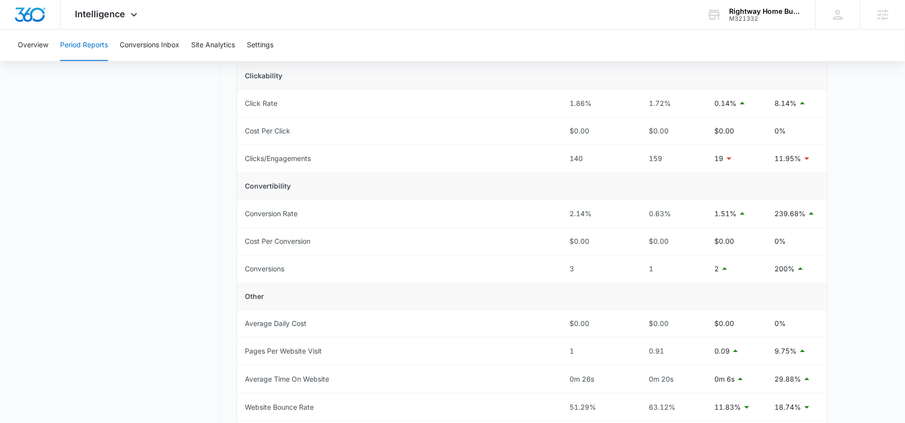
scroll to position [233, 0]
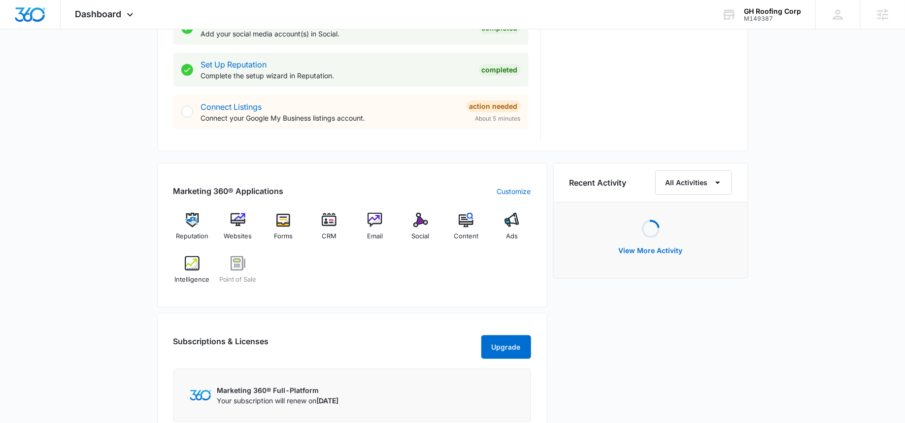
scroll to position [481, 0]
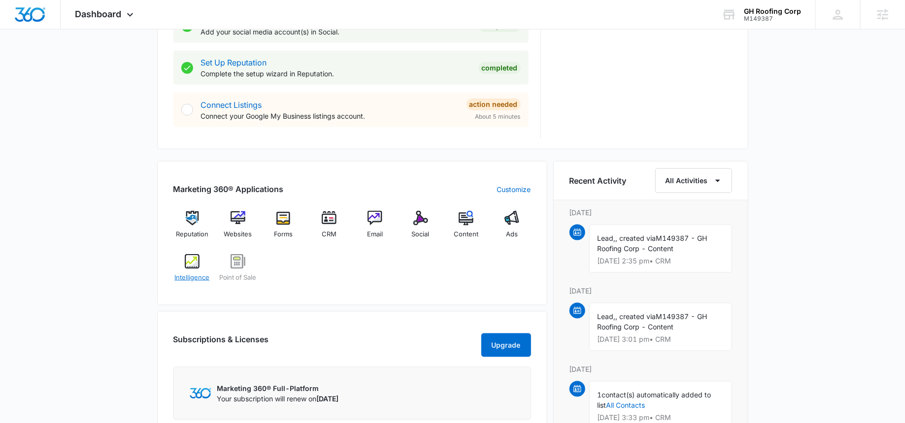
click at [191, 273] on span "Intelligence" at bounding box center [191, 278] width 35 height 10
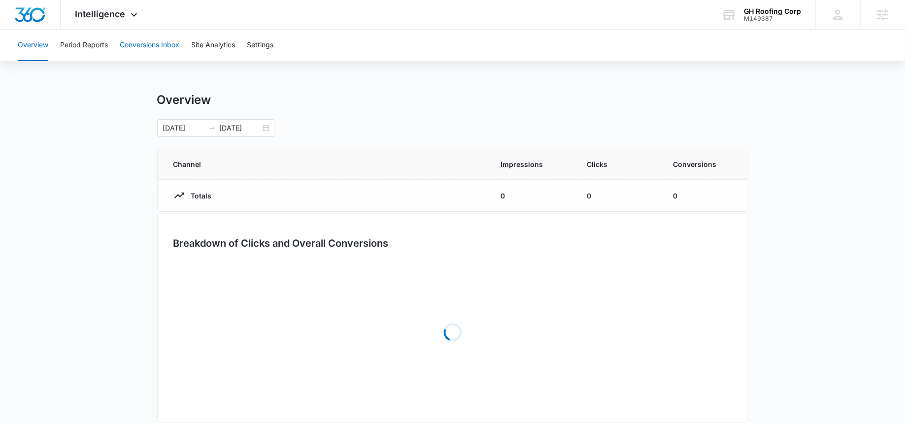
click at [149, 46] on button "Conversions Inbox" at bounding box center [150, 46] width 60 height 32
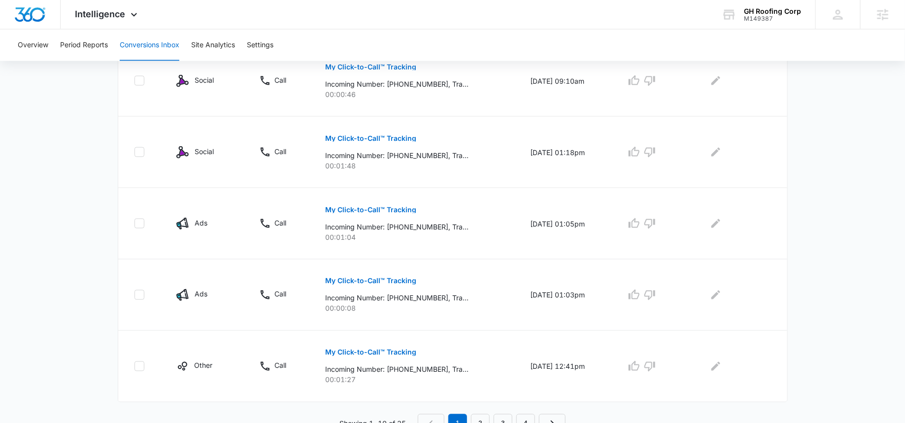
scroll to position [630, 0]
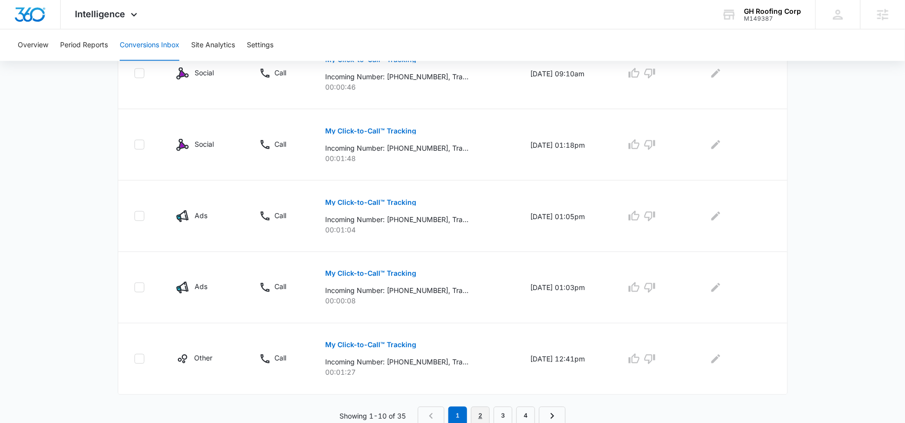
click at [479, 408] on link "2" at bounding box center [480, 416] width 19 height 19
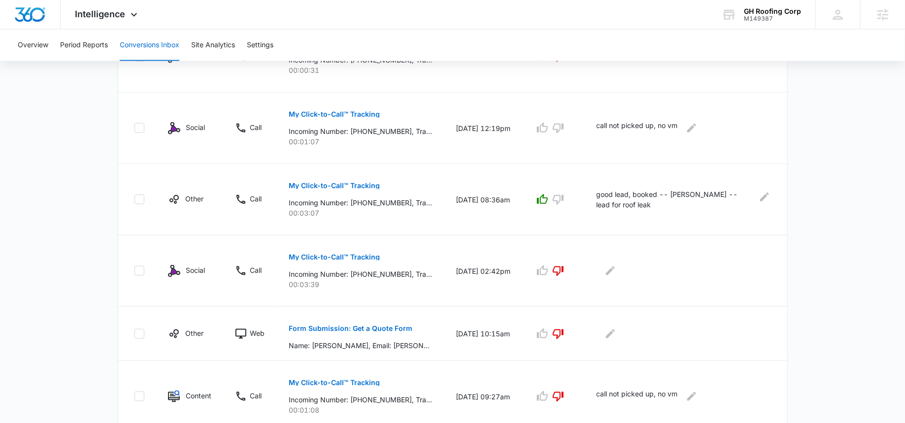
scroll to position [612, 0]
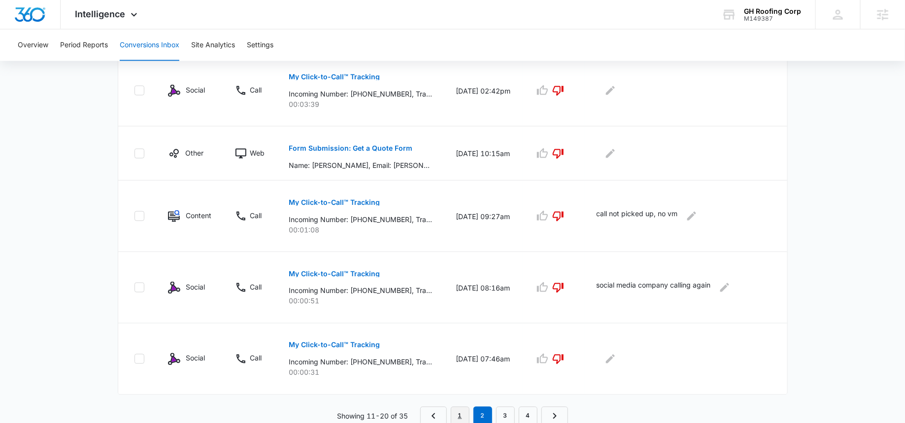
click at [458, 409] on link "1" at bounding box center [460, 416] width 19 height 19
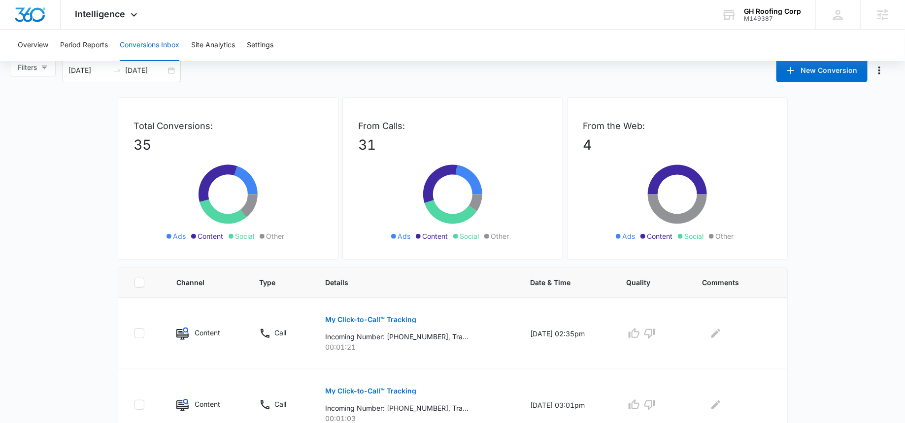
scroll to position [0, 0]
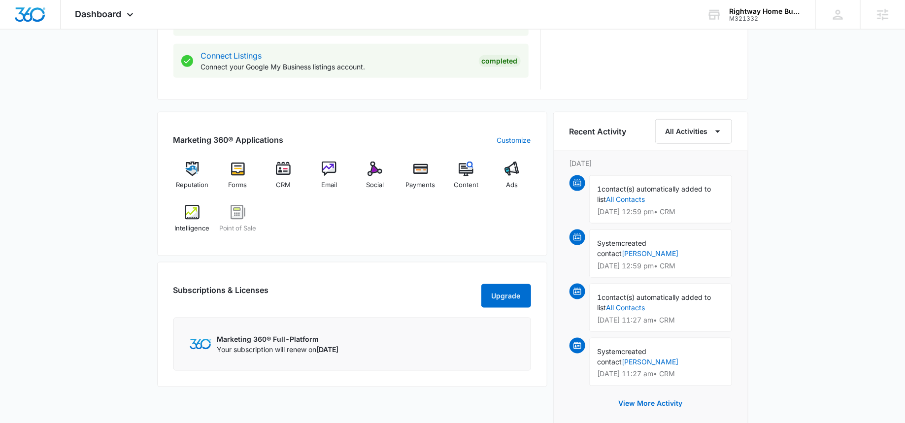
scroll to position [538, 0]
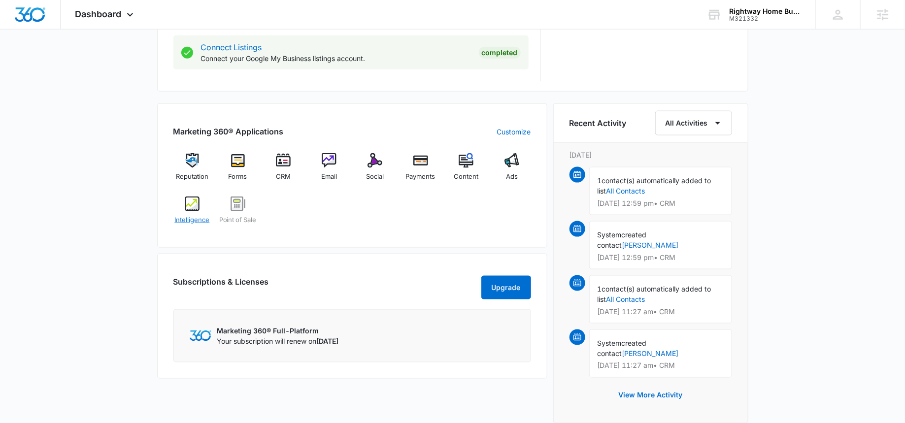
click at [193, 208] on img at bounding box center [192, 204] width 15 height 15
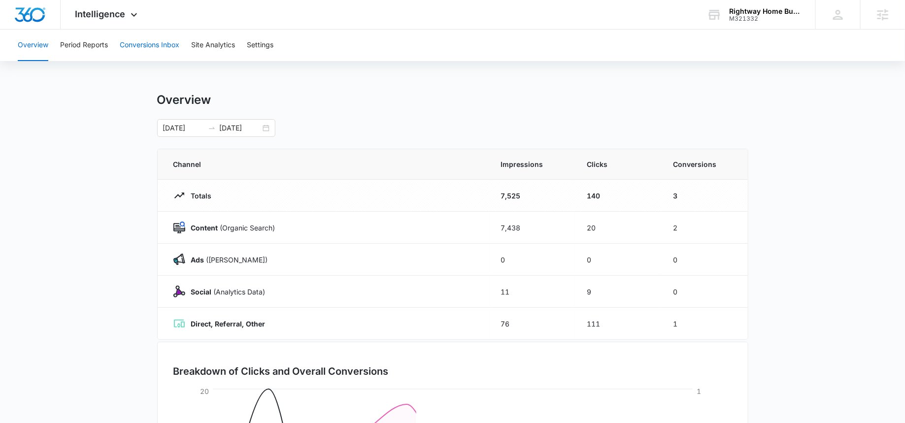
click at [154, 50] on button "Conversions Inbox" at bounding box center [150, 46] width 60 height 32
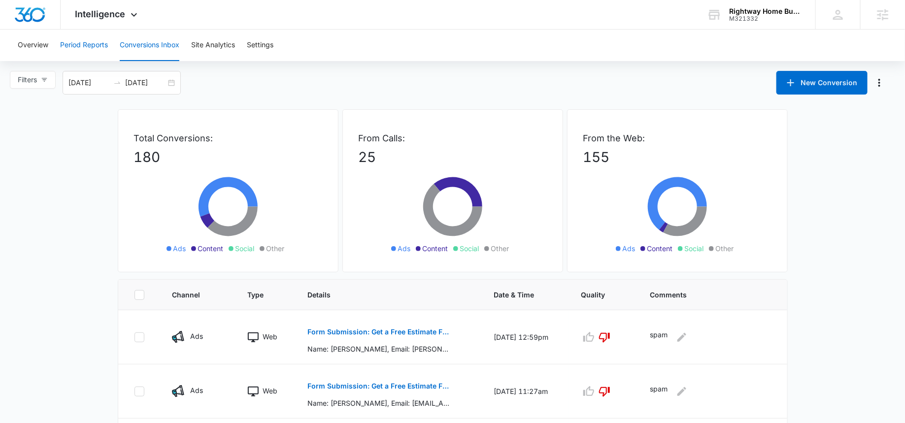
click at [101, 47] on button "Period Reports" at bounding box center [84, 46] width 48 height 32
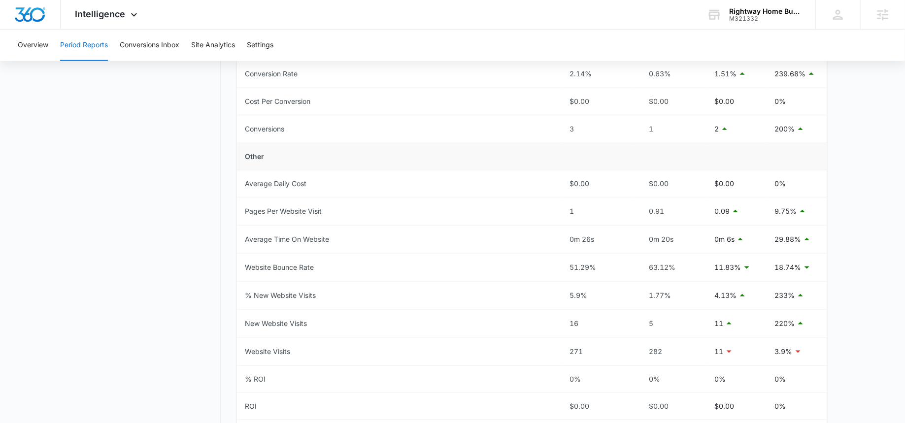
scroll to position [345, 0]
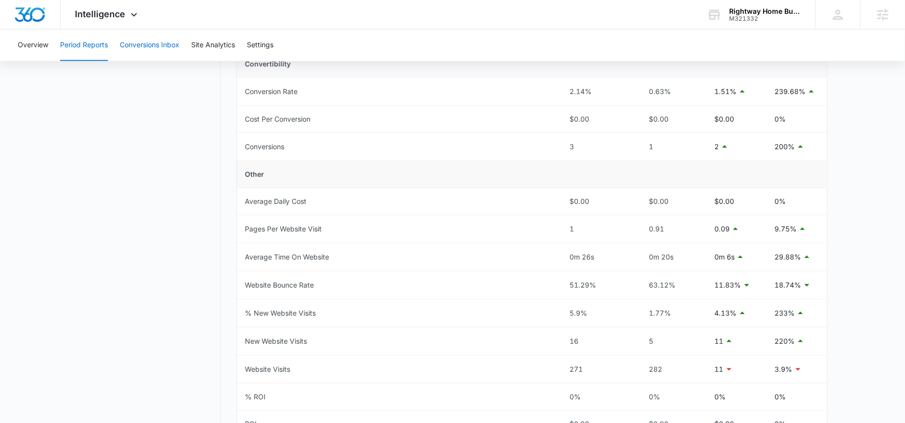
click at [144, 39] on button "Conversions Inbox" at bounding box center [150, 46] width 60 height 32
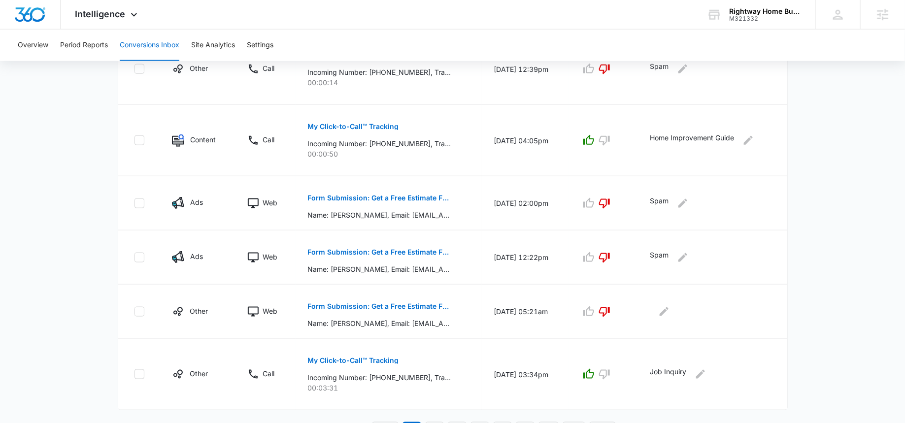
scroll to position [509, 0]
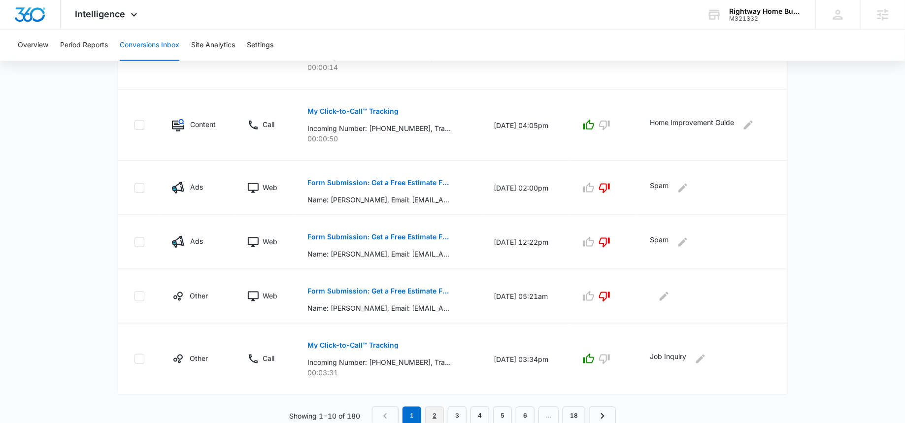
click at [436, 415] on link "2" at bounding box center [434, 416] width 19 height 19
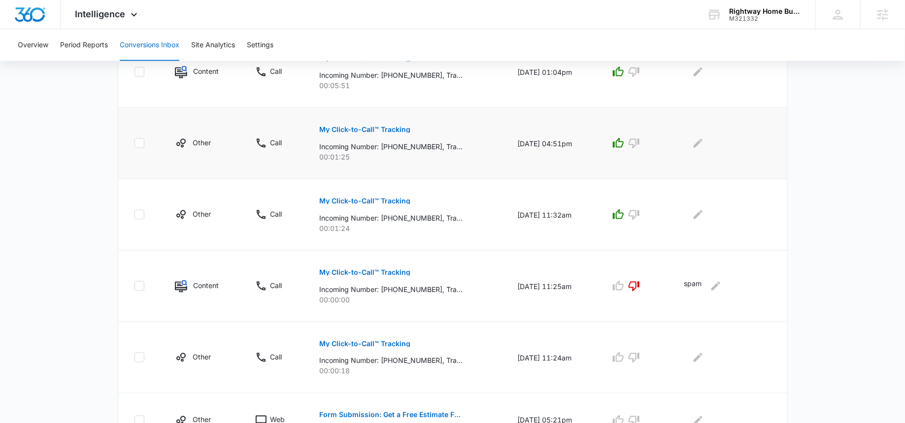
scroll to position [595, 0]
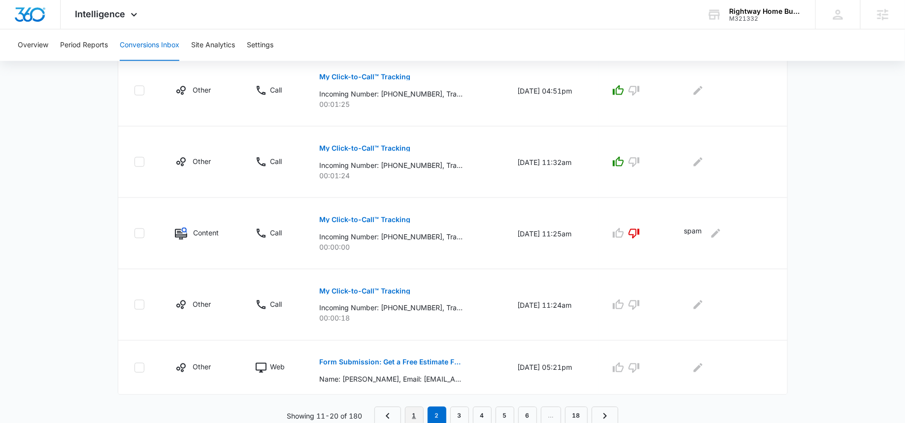
click at [413, 411] on link "1" at bounding box center [414, 416] width 19 height 19
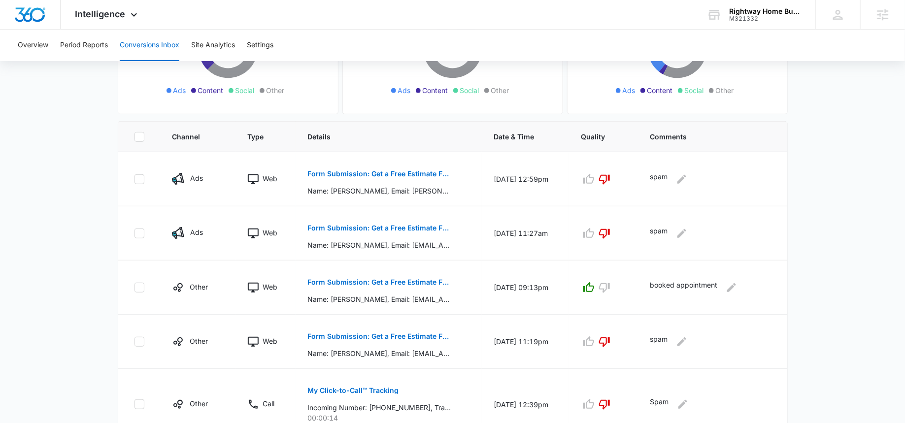
scroll to position [158, 0]
click at [411, 175] on p "Form Submission: Get a Free Estimate Form - NEW August 2025" at bounding box center [378, 174] width 143 height 7
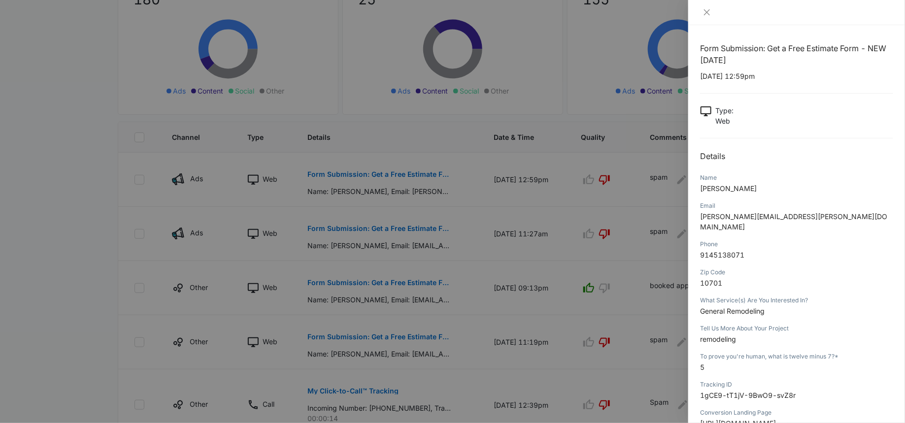
click at [510, 151] on div at bounding box center [452, 211] width 905 height 423
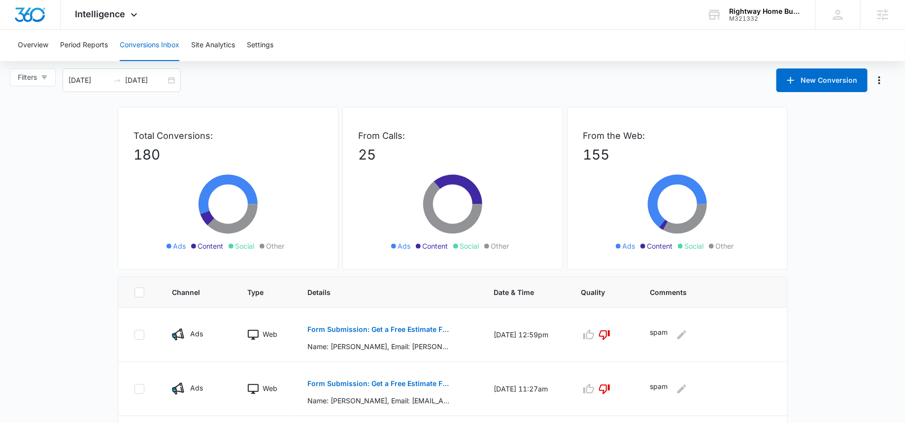
scroll to position [0, 0]
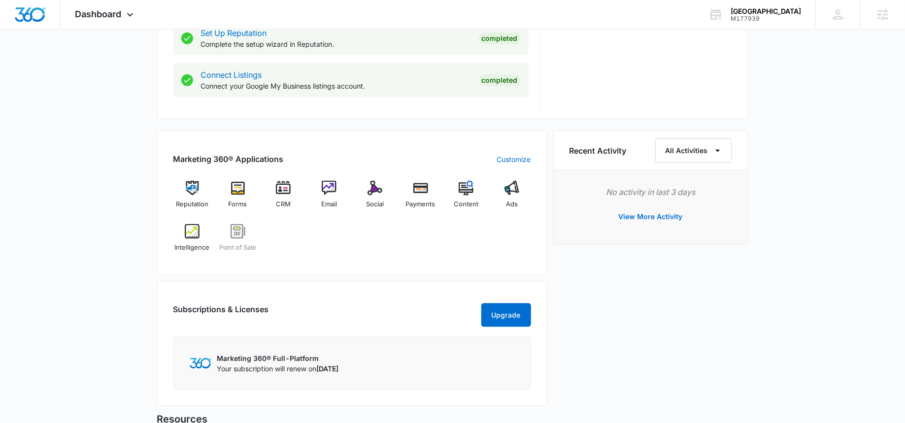
scroll to position [518, 0]
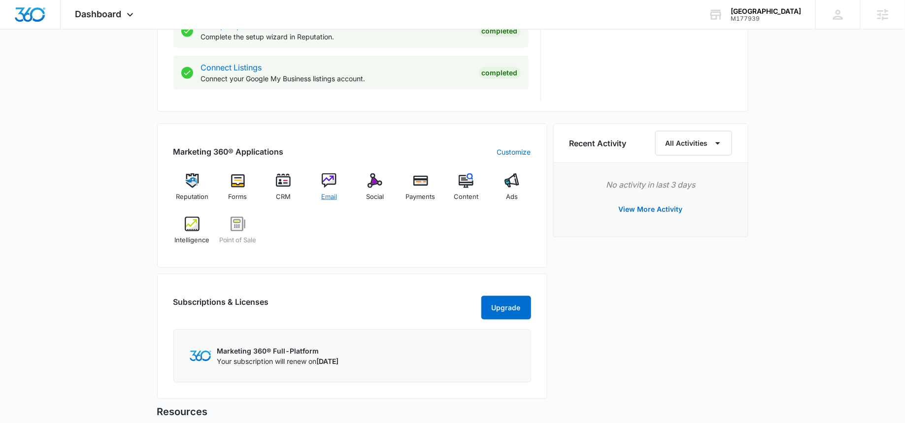
click at [321, 190] on div "Email" at bounding box center [329, 190] width 38 height 35
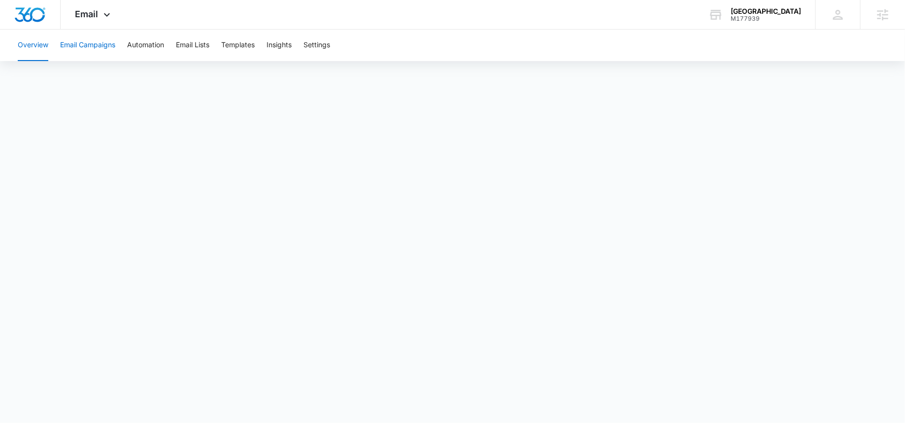
click at [107, 48] on button "Email Campaigns" at bounding box center [87, 46] width 55 height 32
